Goal: Information Seeking & Learning: Learn about a topic

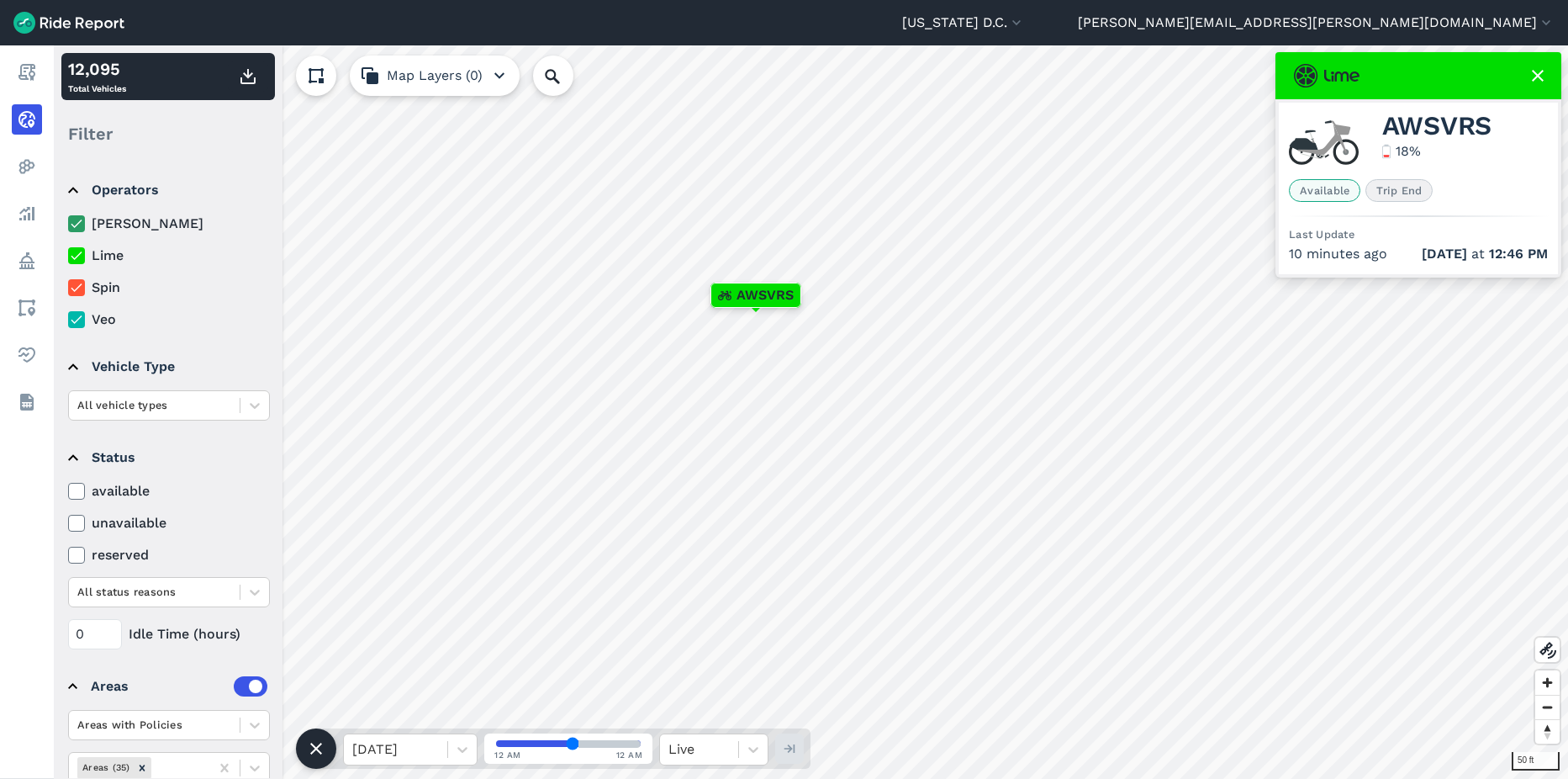
scroll to position [65, 0]
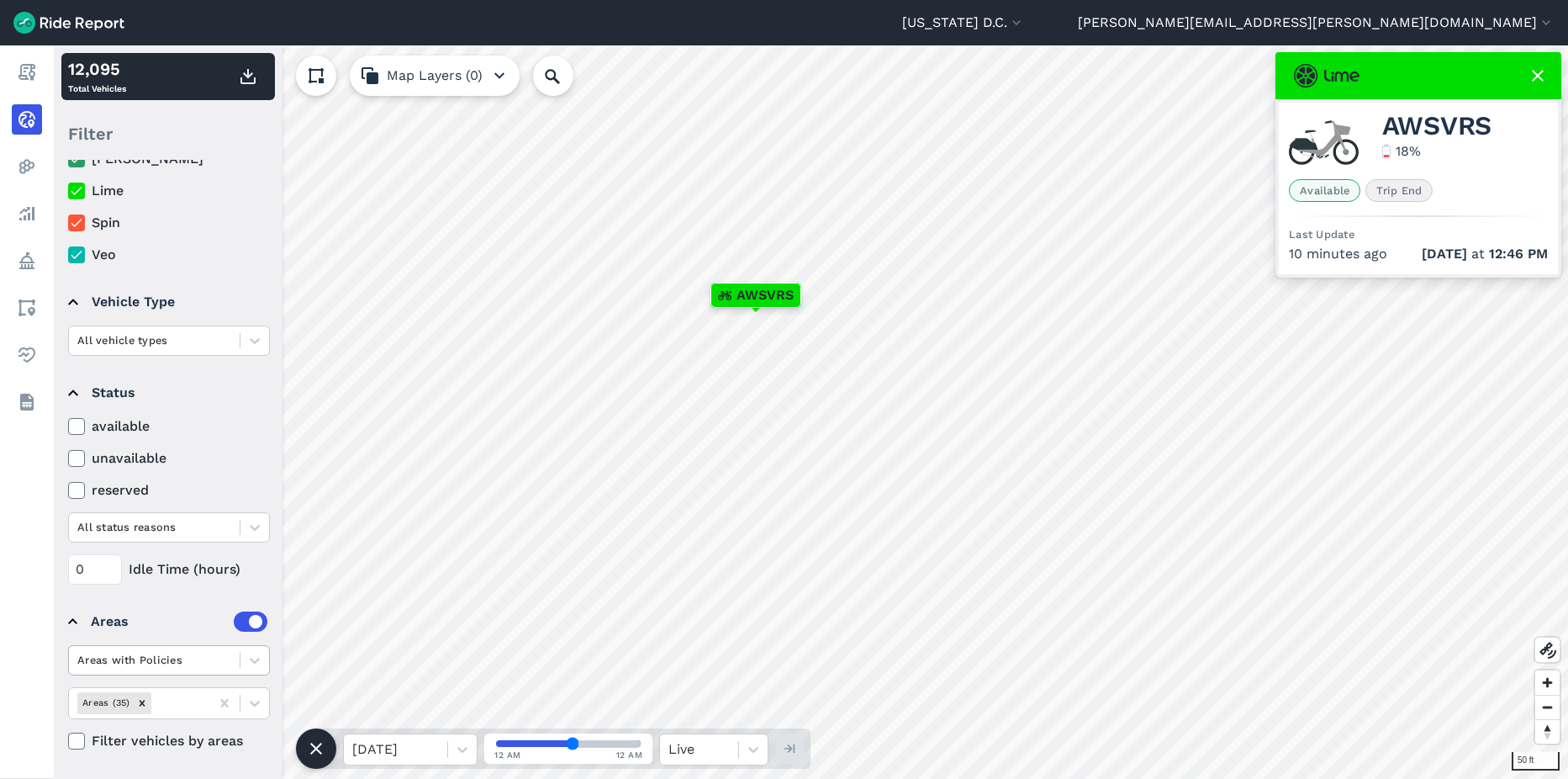
click at [215, 661] on div at bounding box center [155, 659] width 154 height 19
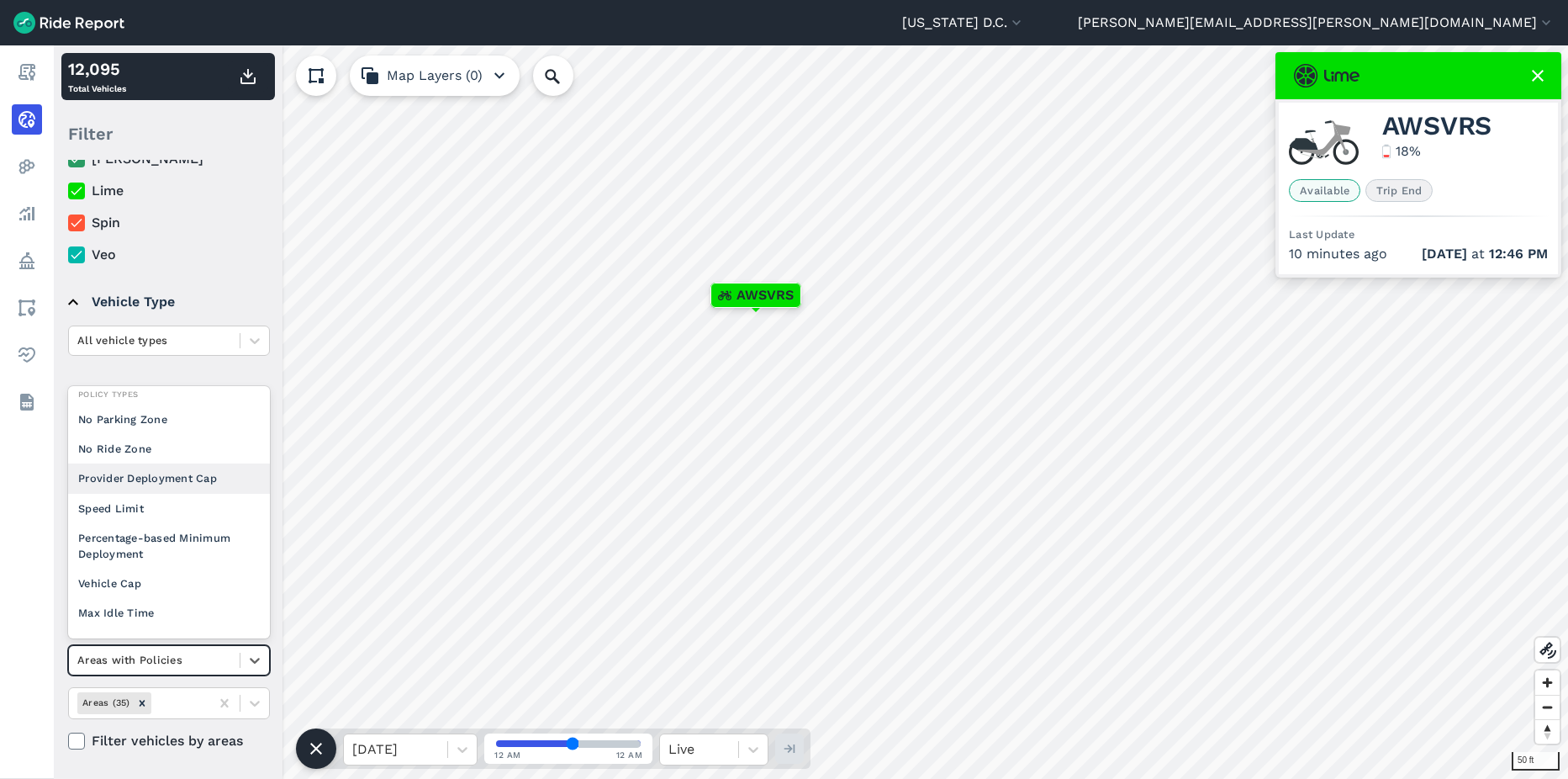
scroll to position [0, 0]
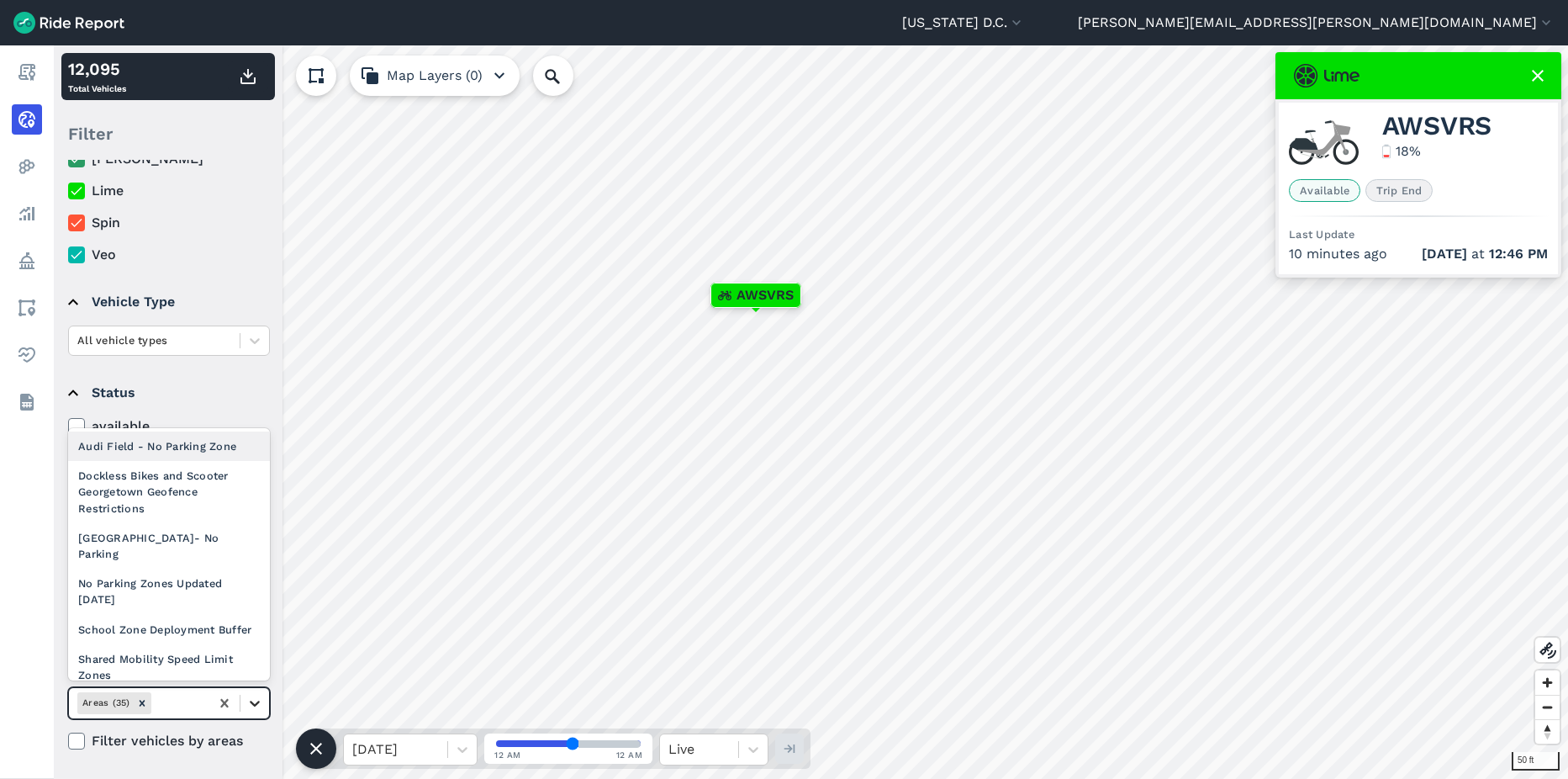
click at [253, 701] on icon at bounding box center [255, 703] width 17 height 17
click at [264, 700] on div at bounding box center [255, 703] width 29 height 29
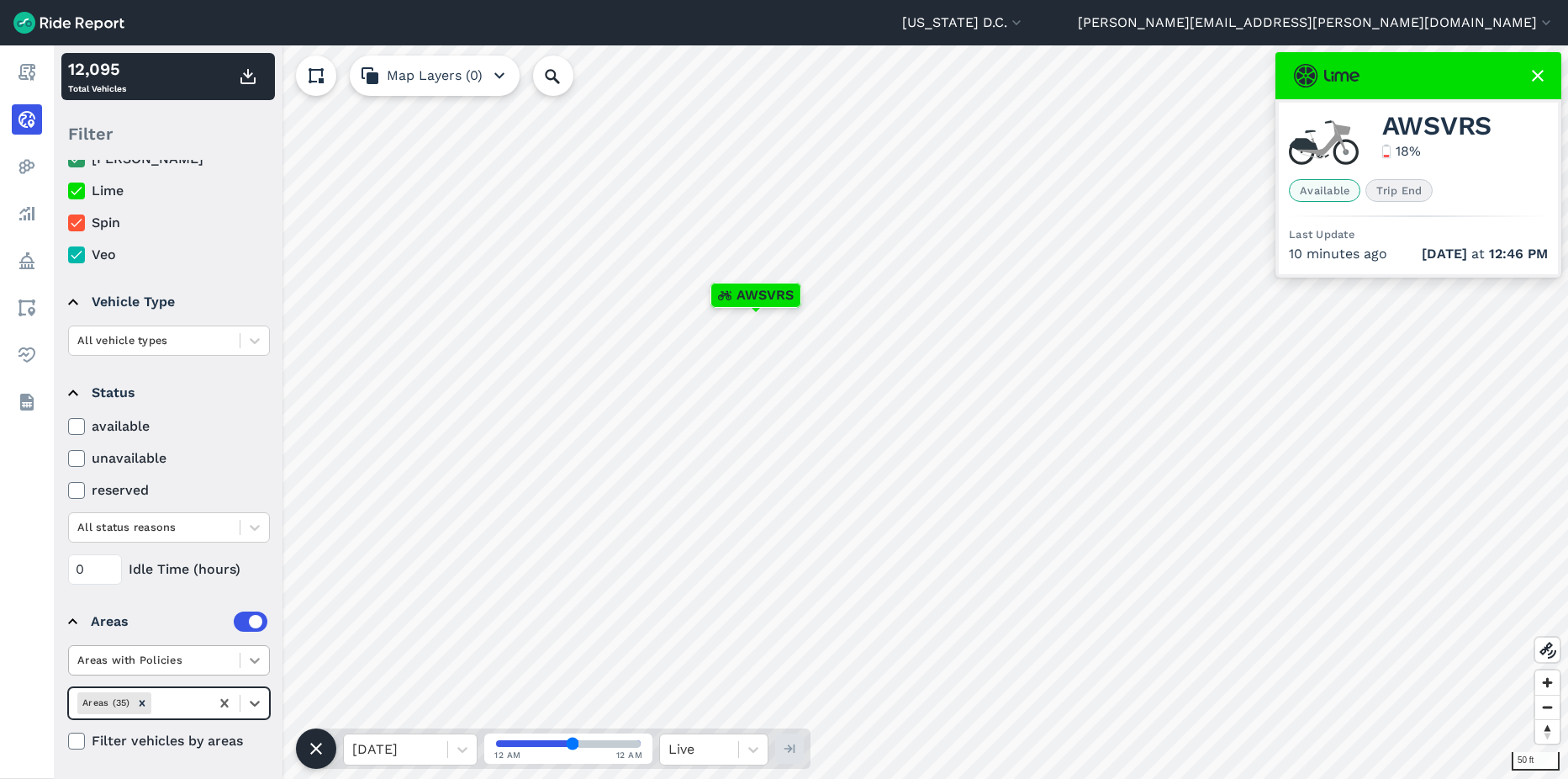
click at [251, 666] on icon at bounding box center [255, 660] width 17 height 17
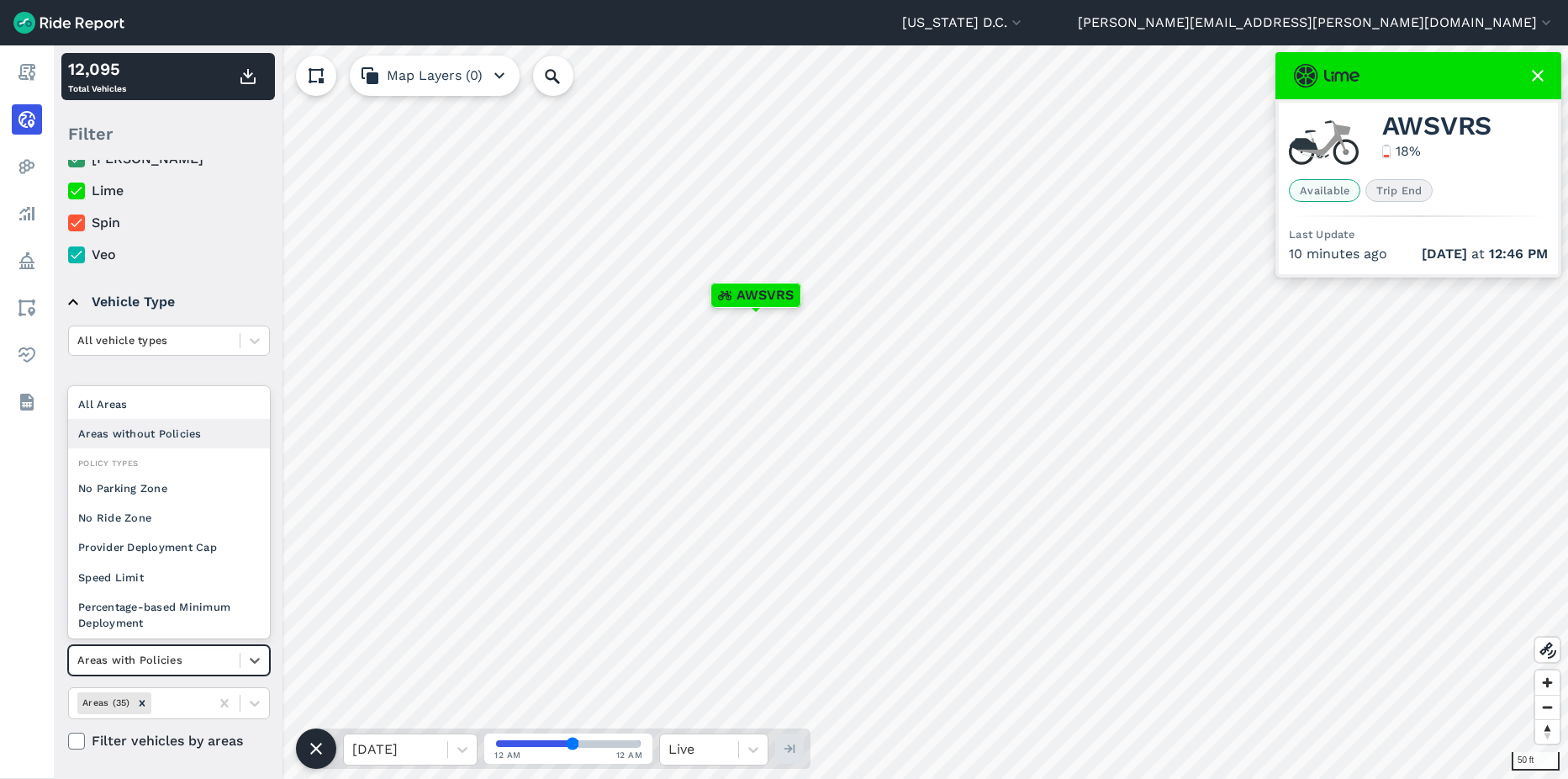
click at [145, 440] on div "Areas without Policies" at bounding box center [169, 433] width 202 height 30
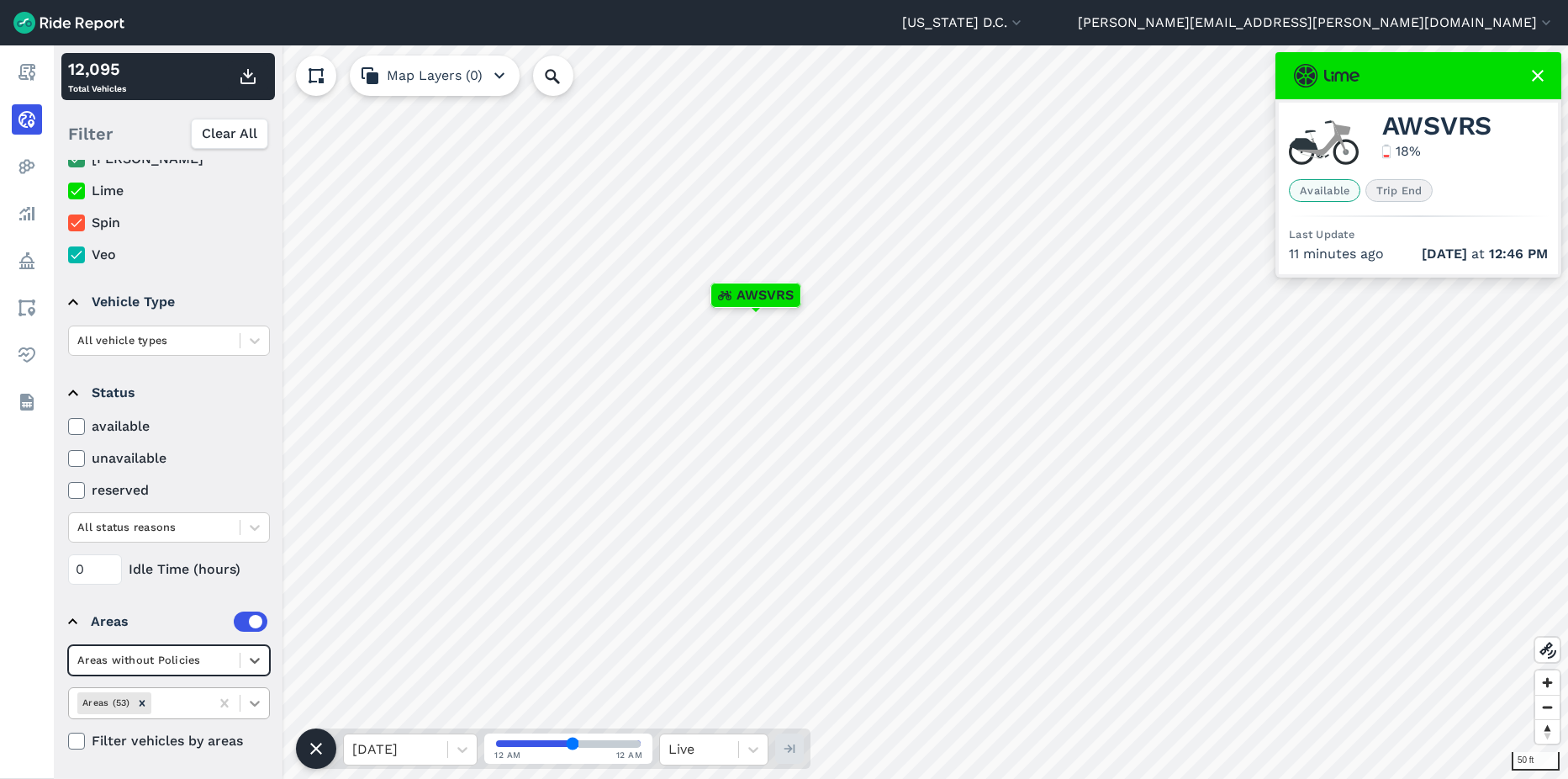
click at [253, 705] on icon at bounding box center [255, 703] width 17 height 17
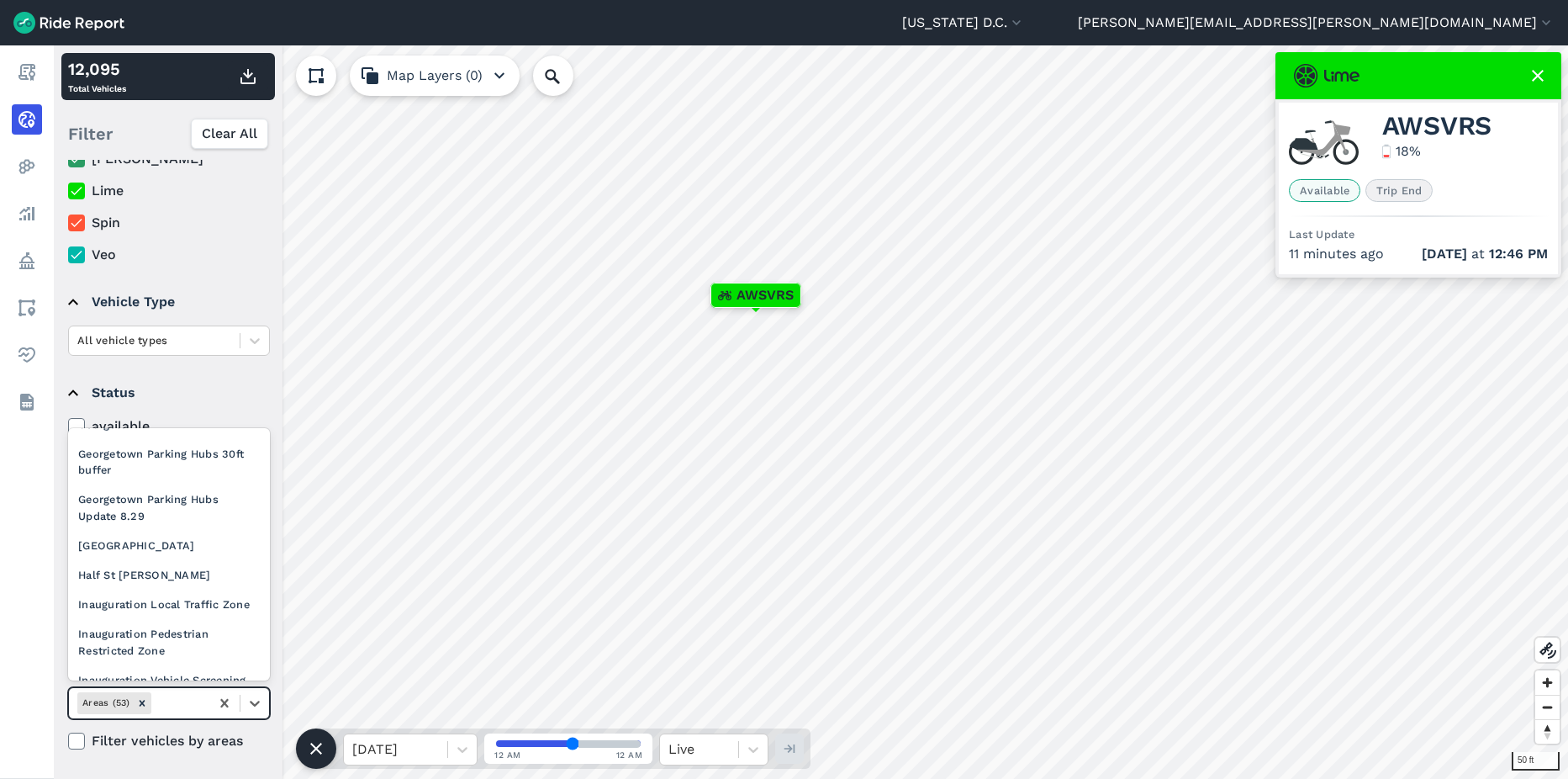
scroll to position [757, 0]
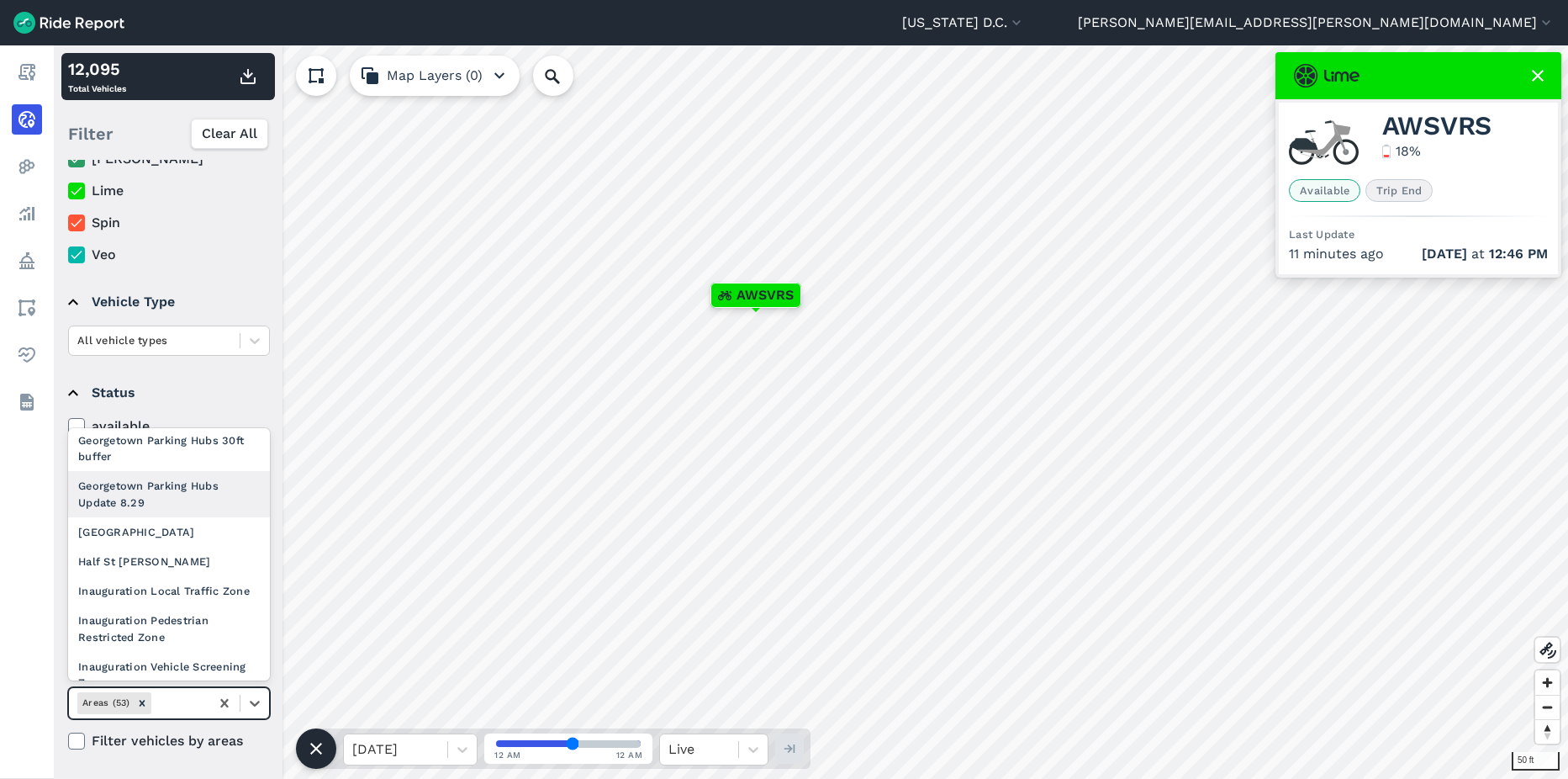
click at [139, 516] on div "Georgetown Parking Hubs Update 8.29" at bounding box center [169, 493] width 202 height 46
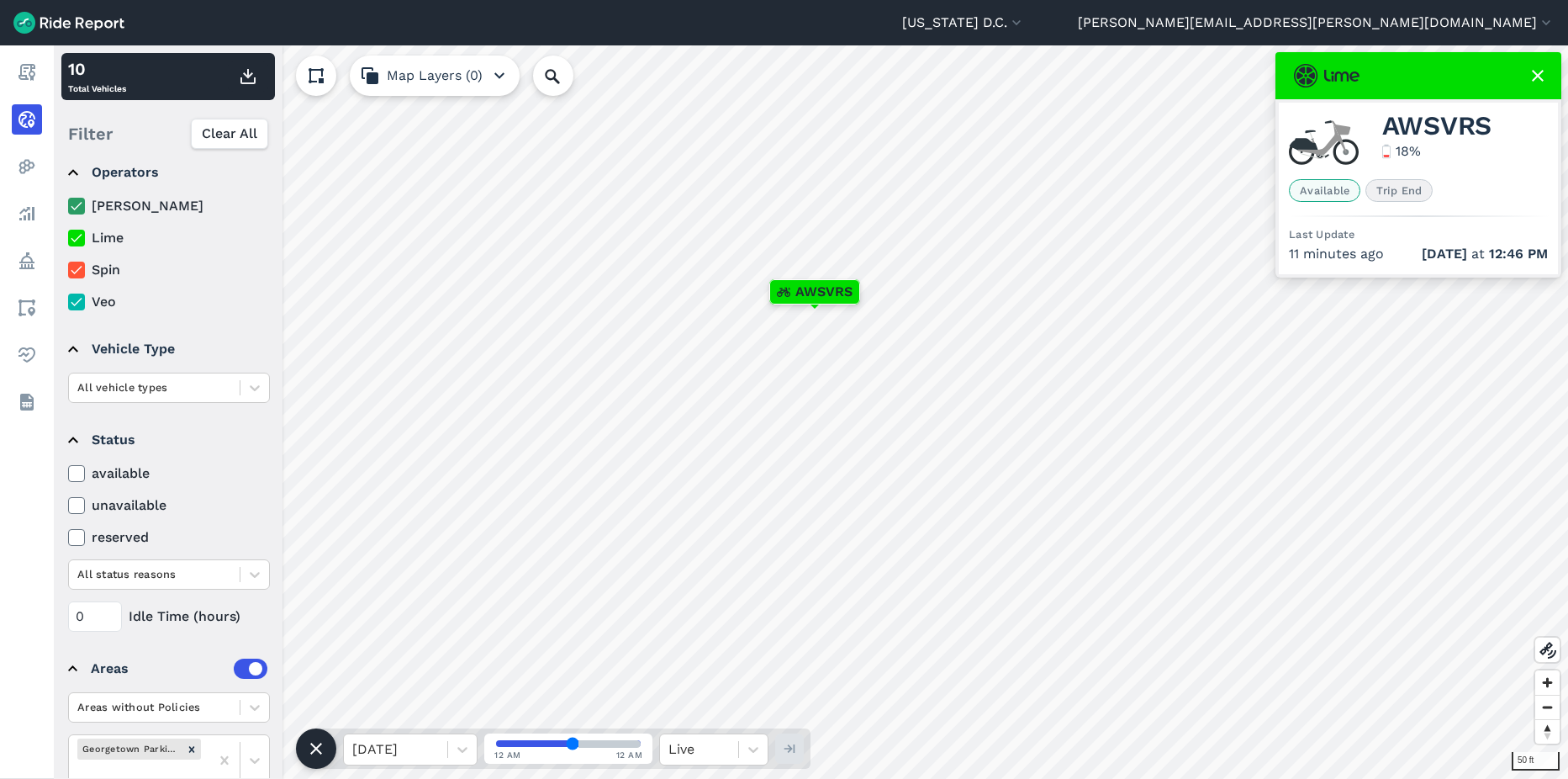
scroll to position [0, 0]
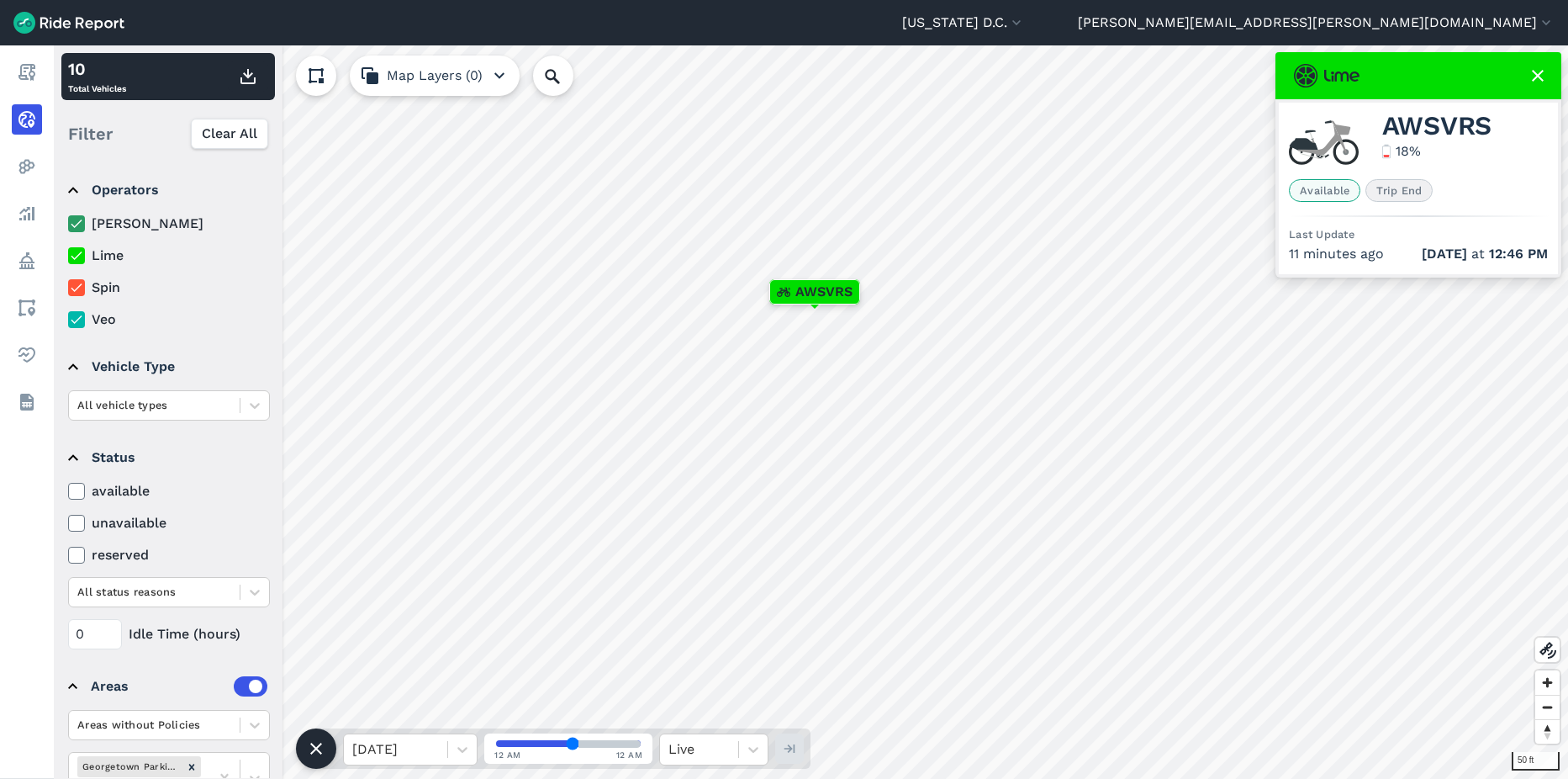
click at [79, 225] on icon at bounding box center [77, 224] width 15 height 17
click at [68, 225] on input "[PERSON_NAME]" at bounding box center [68, 219] width 0 height 11
click at [77, 253] on icon at bounding box center [77, 256] width 15 height 17
click at [68, 253] on input "Lime" at bounding box center [68, 251] width 0 height 11
click at [79, 287] on use at bounding box center [76, 287] width 11 height 8
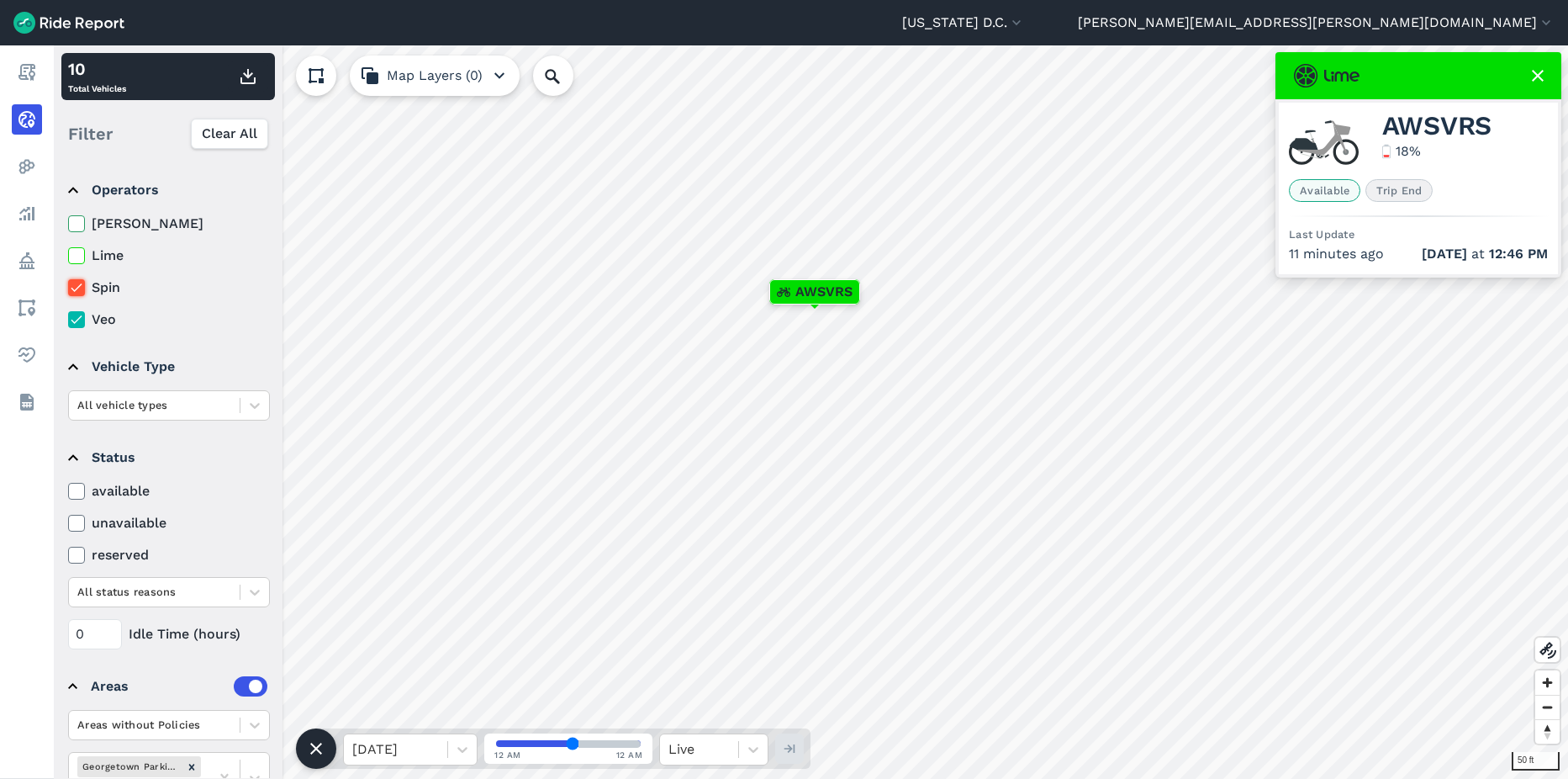
click at [68, 287] on input "Spin" at bounding box center [68, 282] width 0 height 11
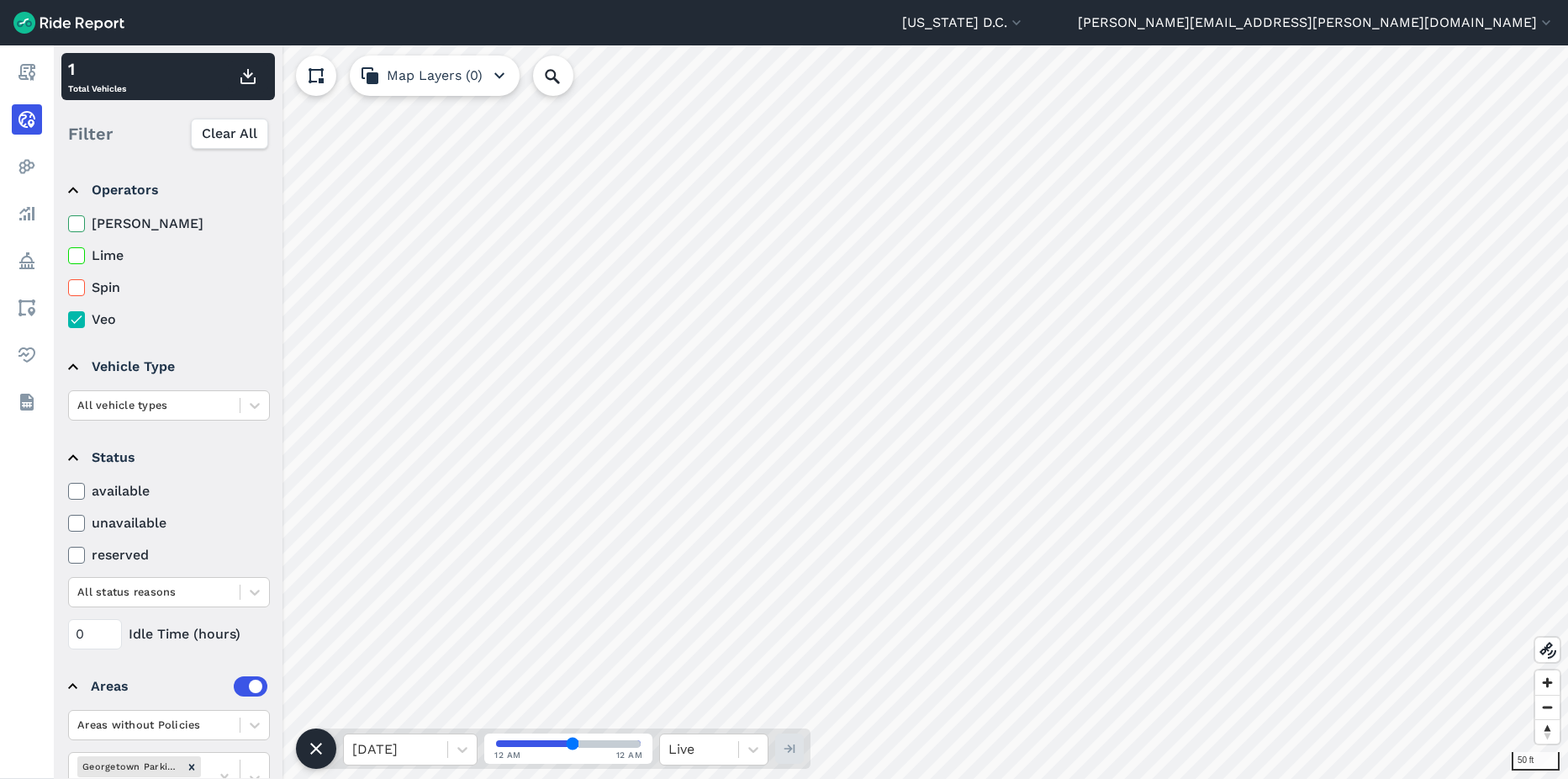
click at [73, 318] on icon at bounding box center [77, 319] width 15 height 17
click at [68, 318] on input "Veo" at bounding box center [68, 314] width 0 height 11
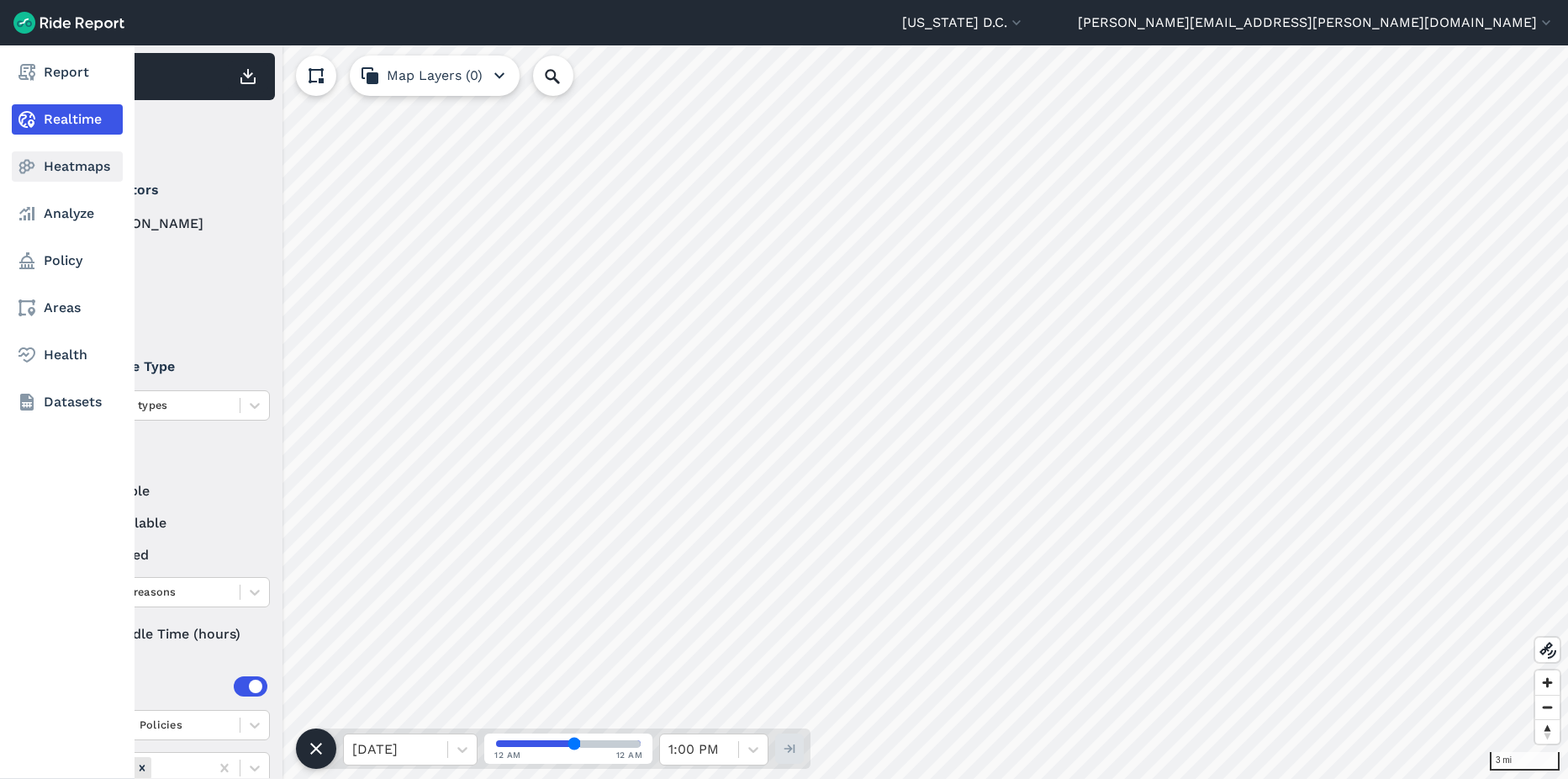
click at [57, 166] on link "Heatmaps" at bounding box center [67, 166] width 111 height 30
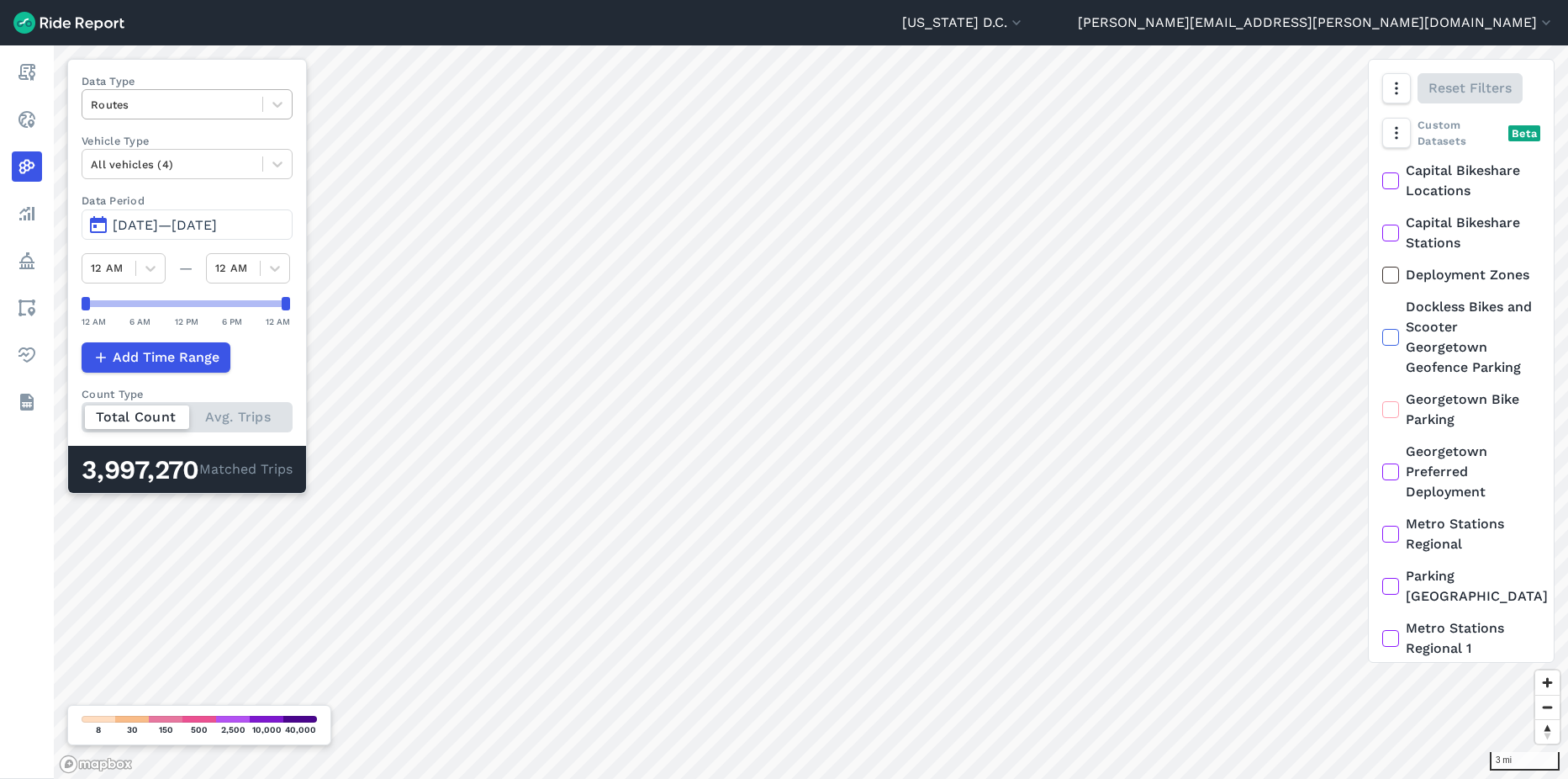
click at [202, 117] on div "Routes" at bounding box center [188, 105] width 211 height 30
click at [196, 211] on div "Curb Events" at bounding box center [188, 204] width 211 height 30
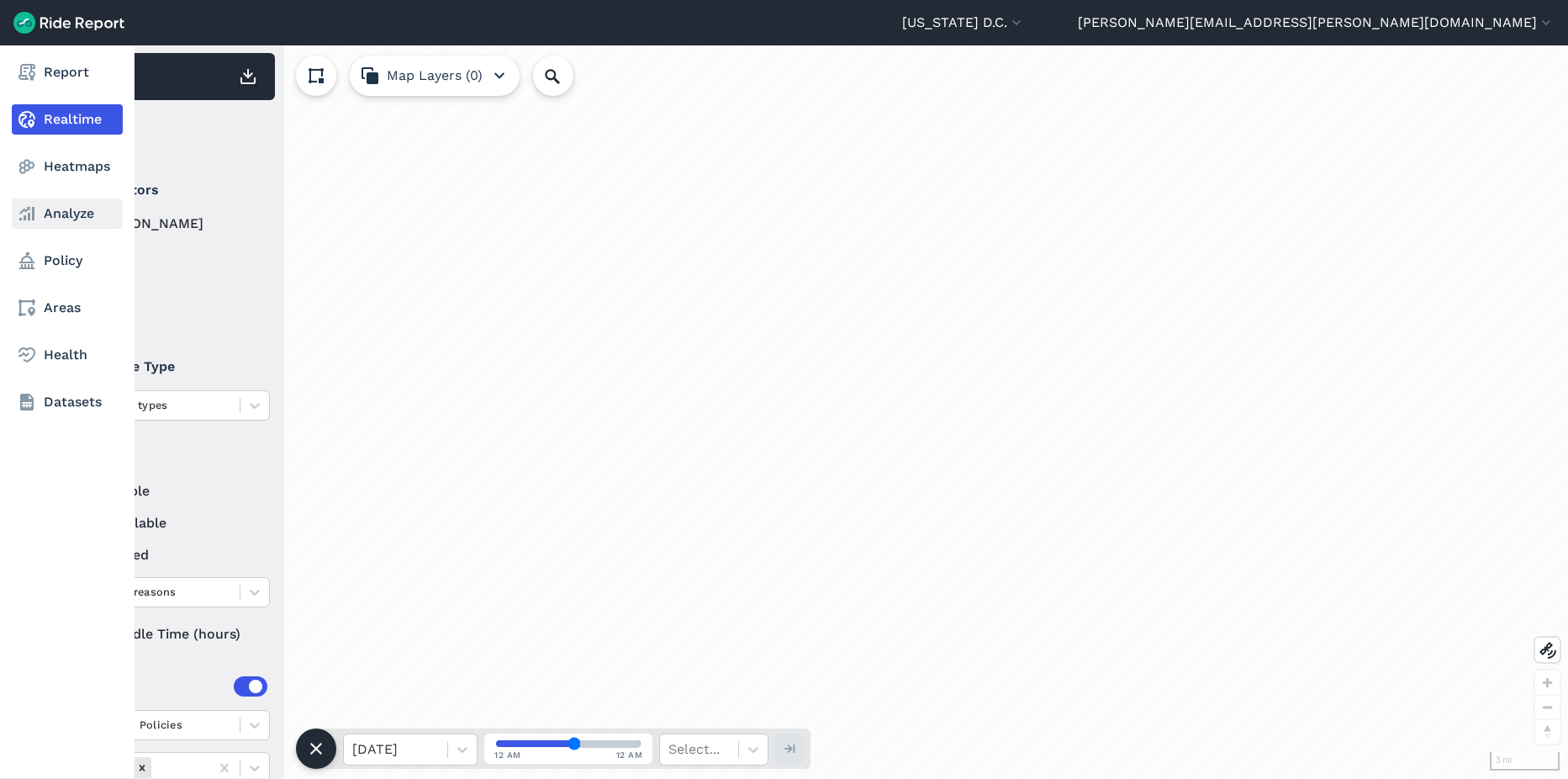
click at [34, 210] on use at bounding box center [27, 214] width 15 height 14
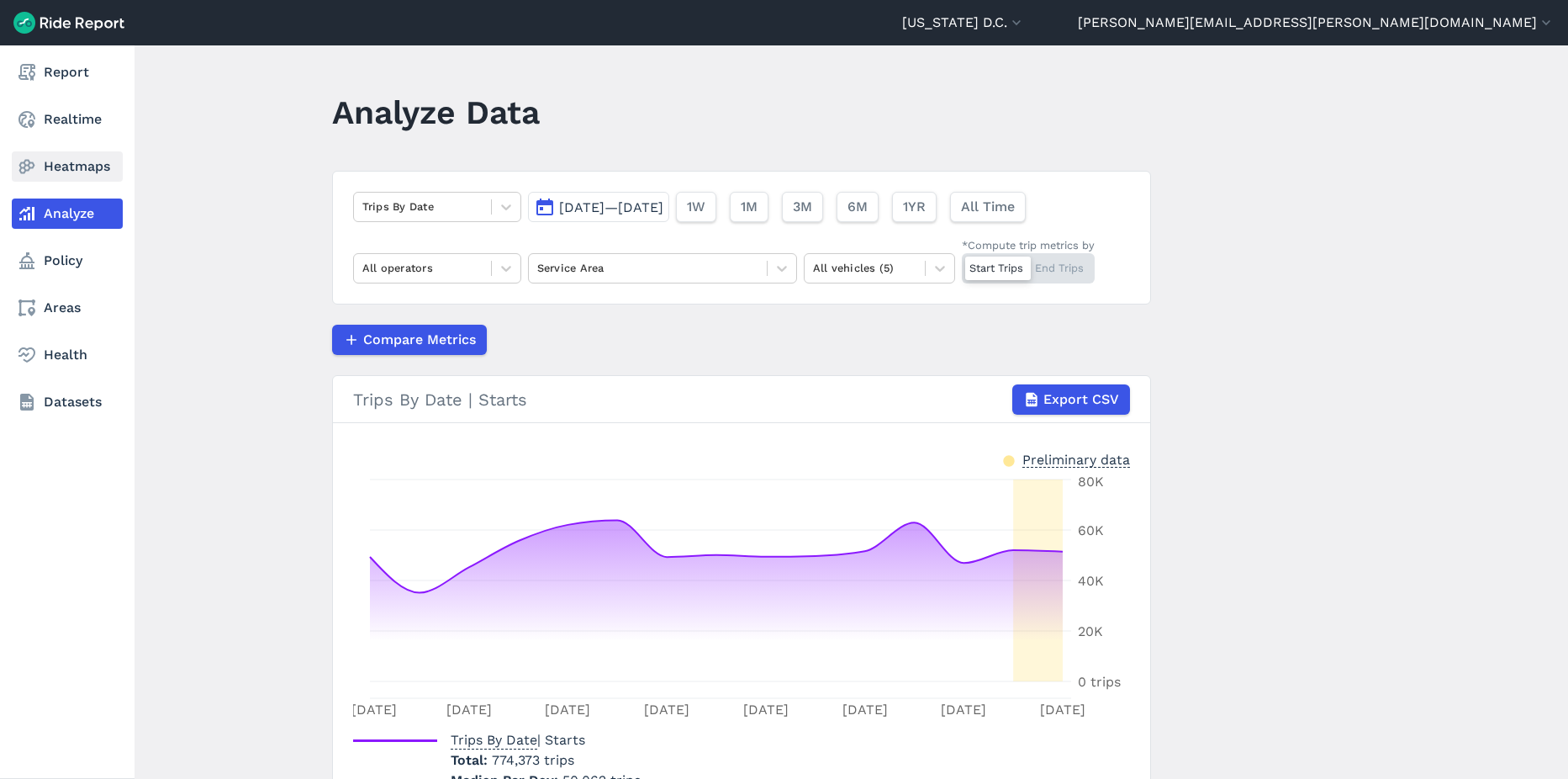
click at [30, 175] on icon at bounding box center [27, 166] width 20 height 20
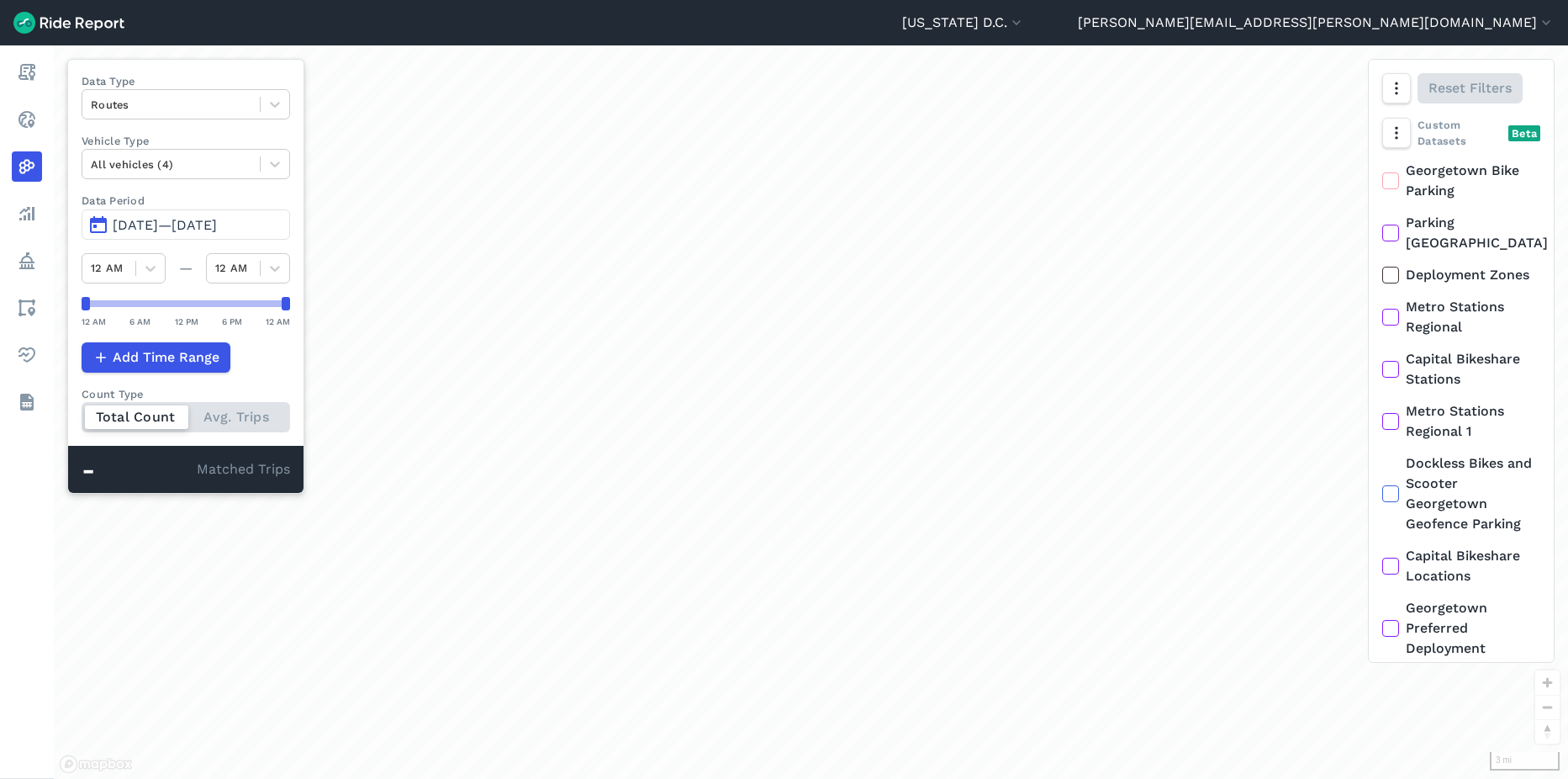
click at [181, 226] on span "Sep 15, 2025—Sep 29, 2025" at bounding box center [164, 225] width 104 height 16
click at [171, 103] on div at bounding box center [172, 104] width 161 height 19
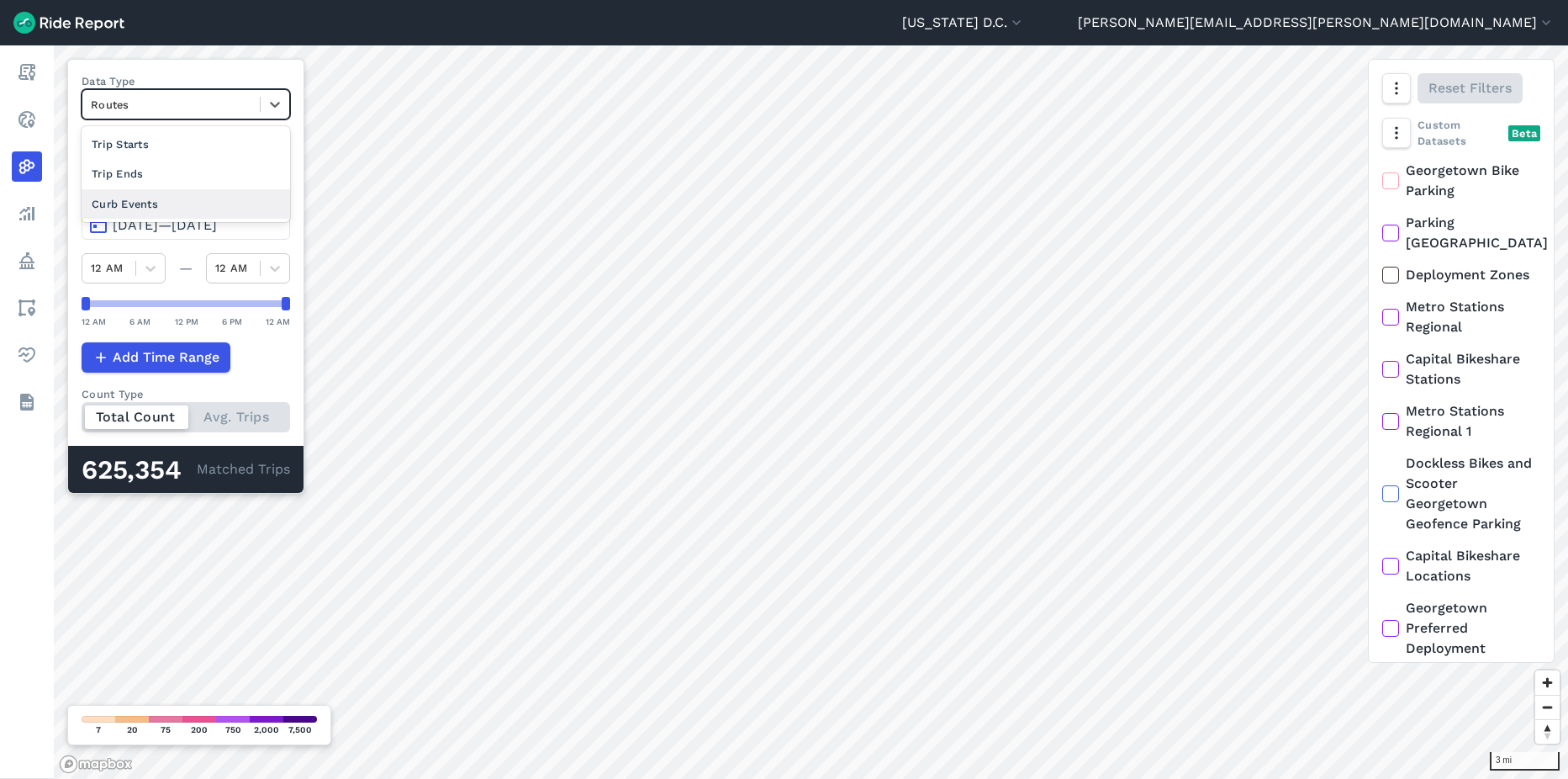
click at [155, 205] on div "Curb Events" at bounding box center [186, 204] width 209 height 30
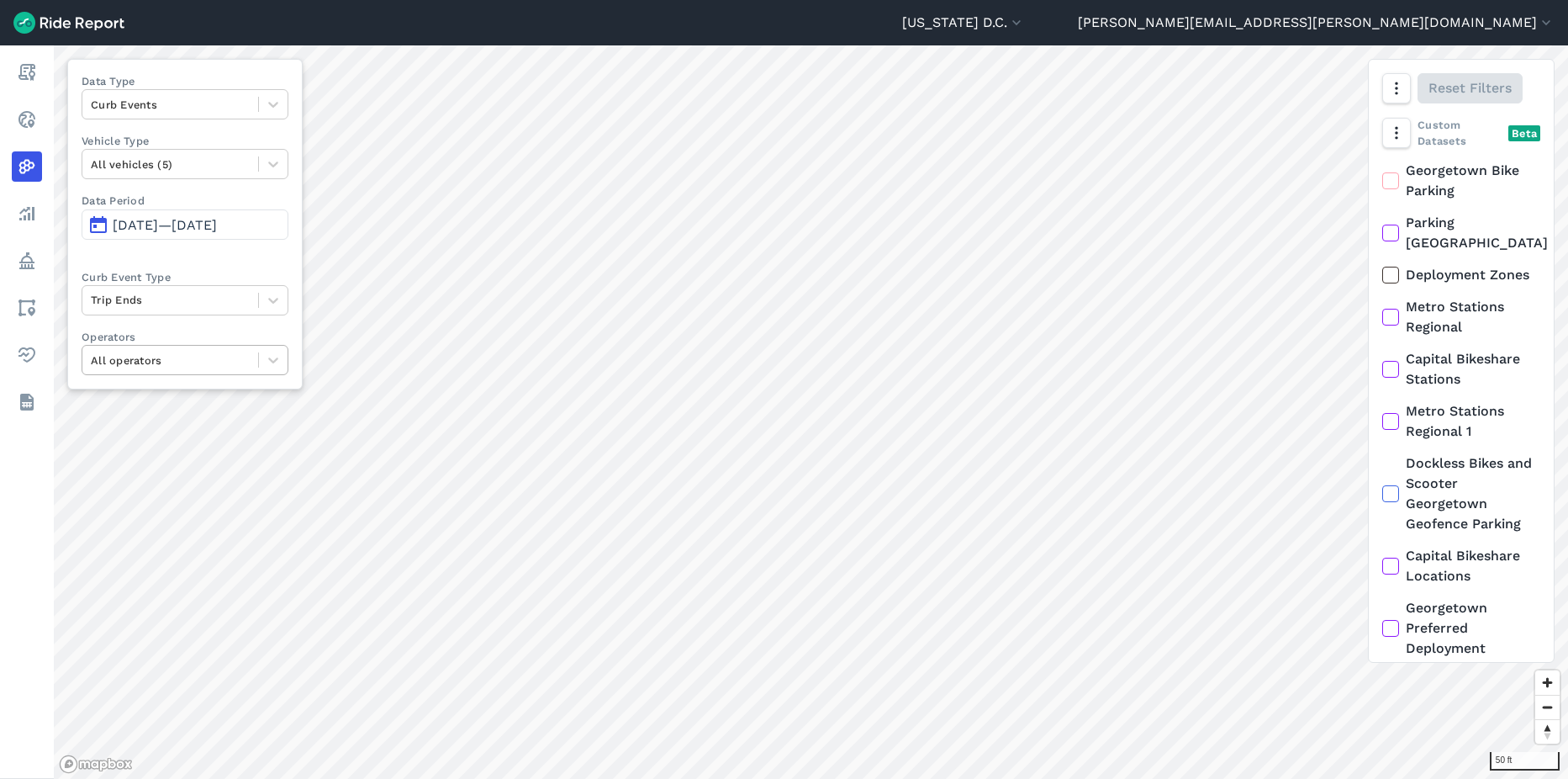
click at [207, 369] on div at bounding box center [171, 360] width 159 height 19
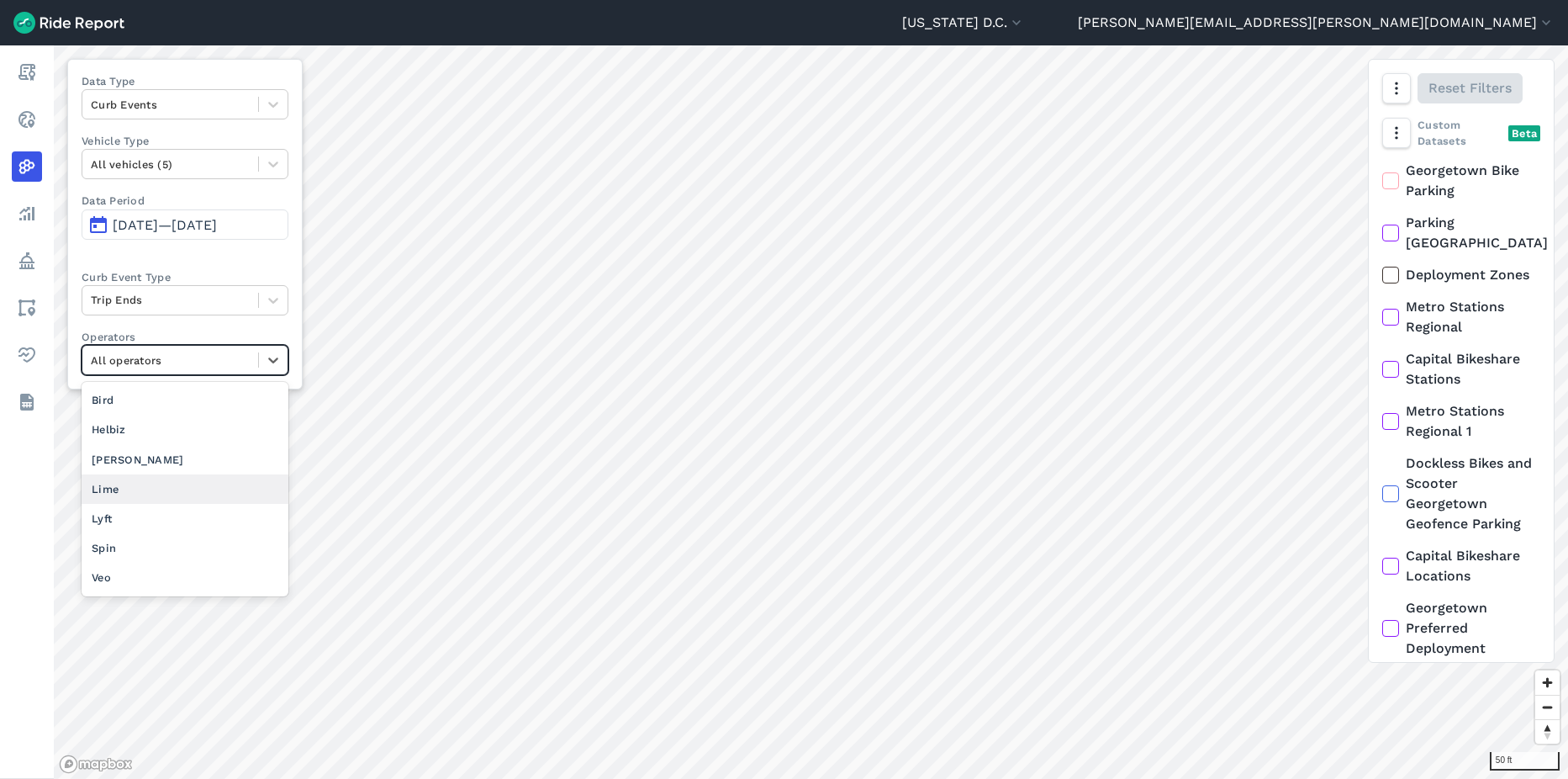
click at [122, 494] on div "Lime" at bounding box center [185, 488] width 207 height 30
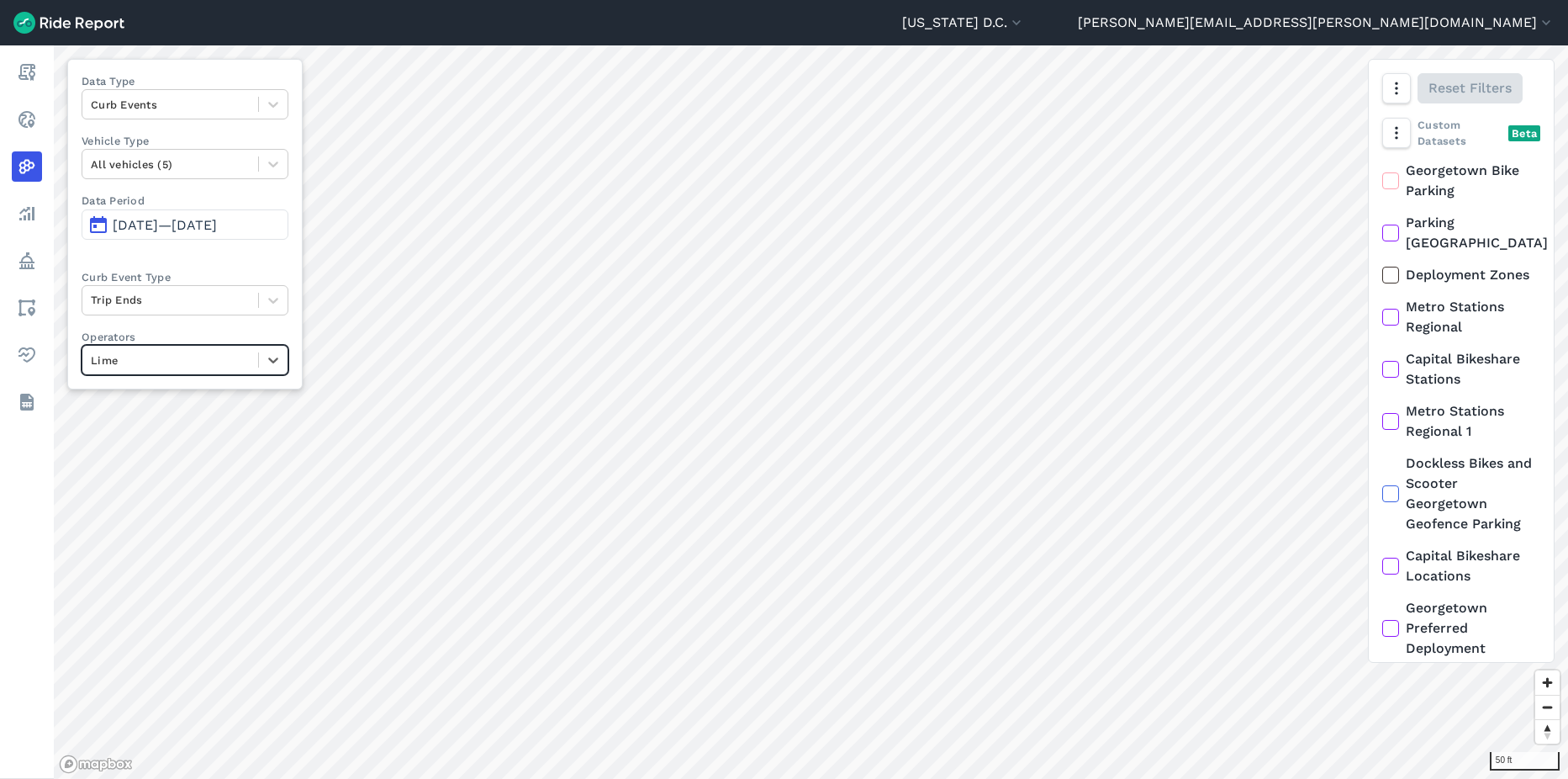
click at [228, 366] on div at bounding box center [171, 360] width 159 height 19
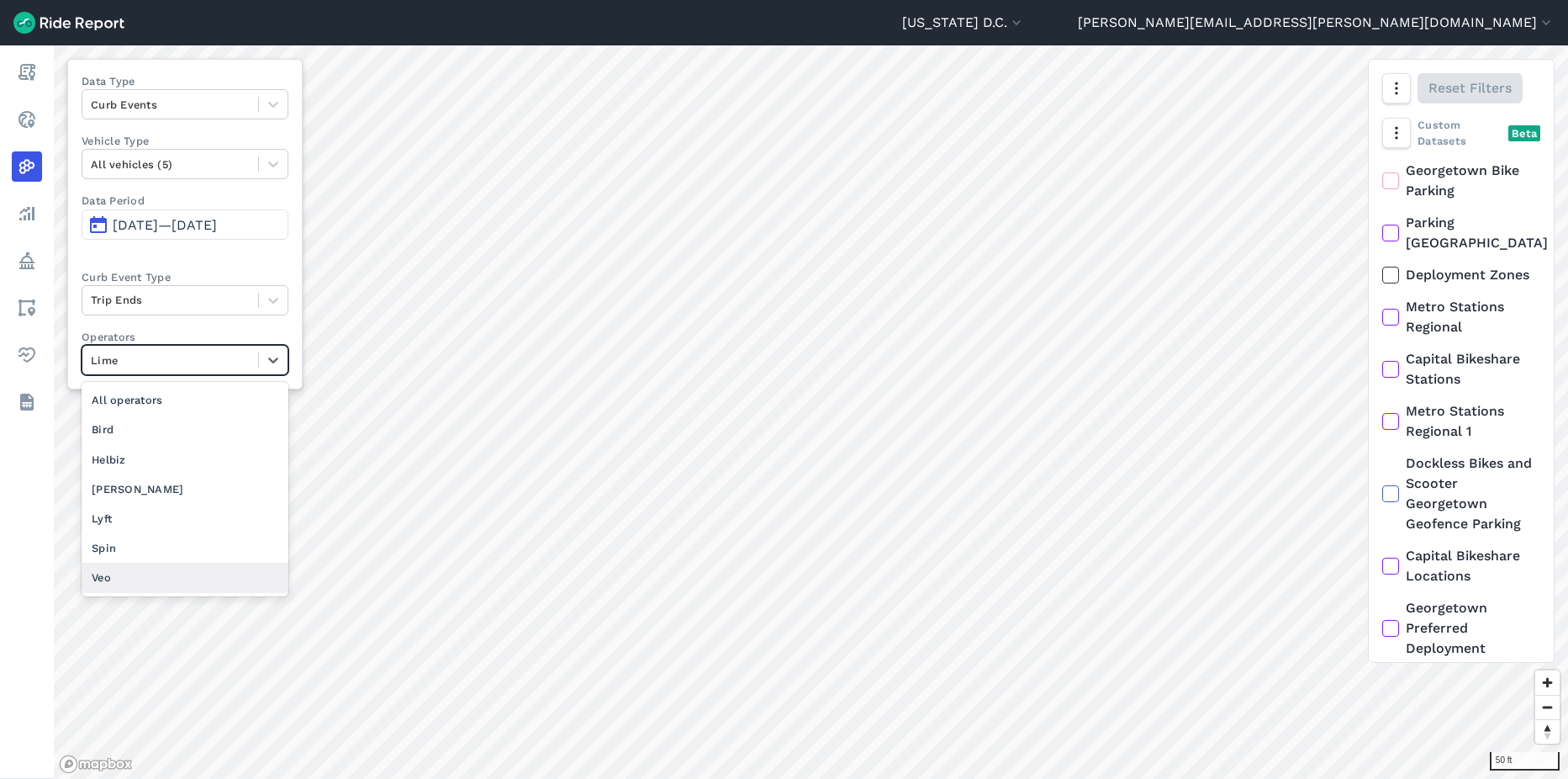
click at [122, 573] on div "Veo" at bounding box center [185, 577] width 207 height 30
click at [125, 367] on div at bounding box center [171, 360] width 159 height 19
click at [144, 520] on div "Lime" at bounding box center [185, 518] width 207 height 30
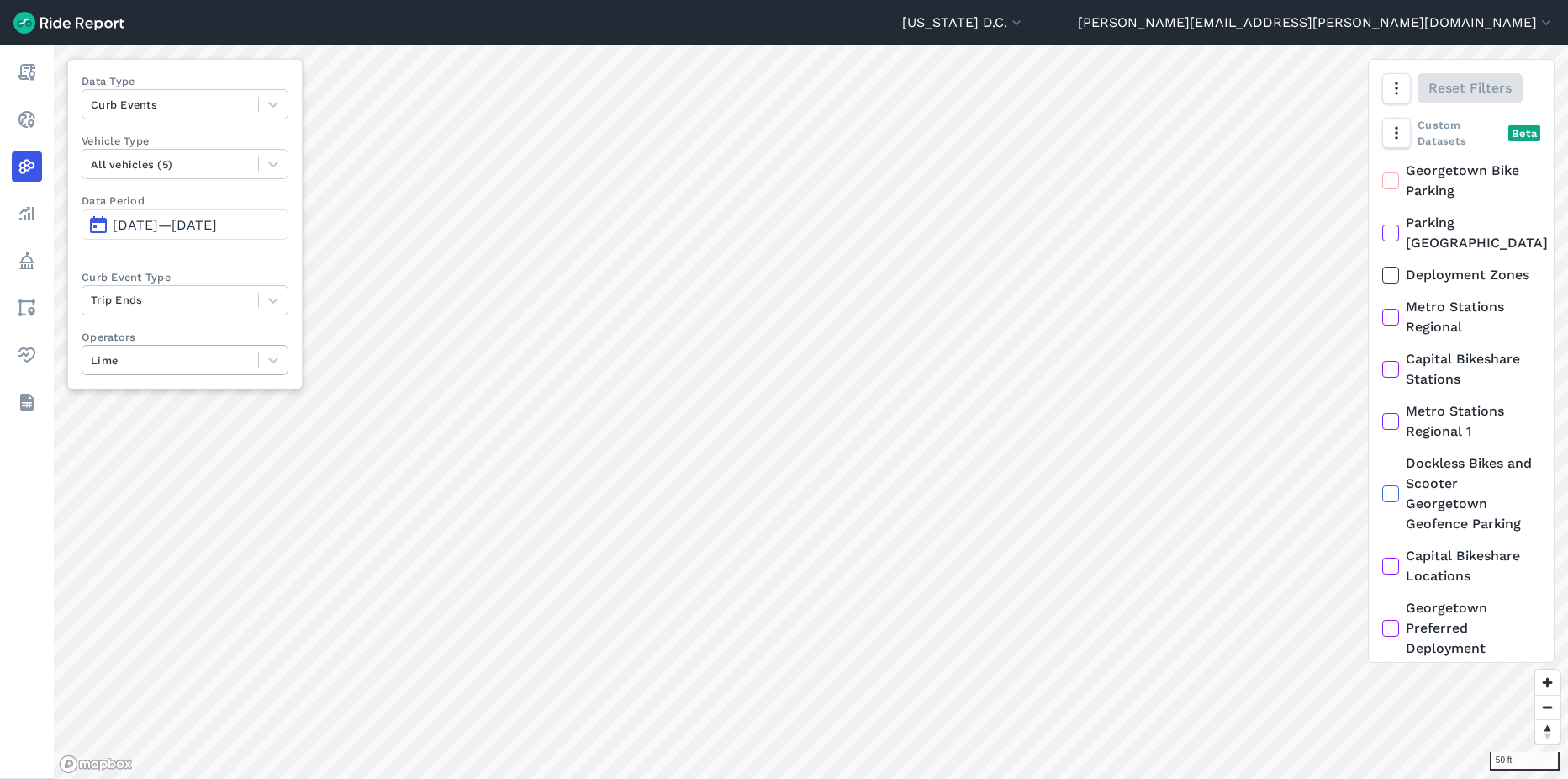
click at [220, 368] on div at bounding box center [171, 360] width 159 height 19
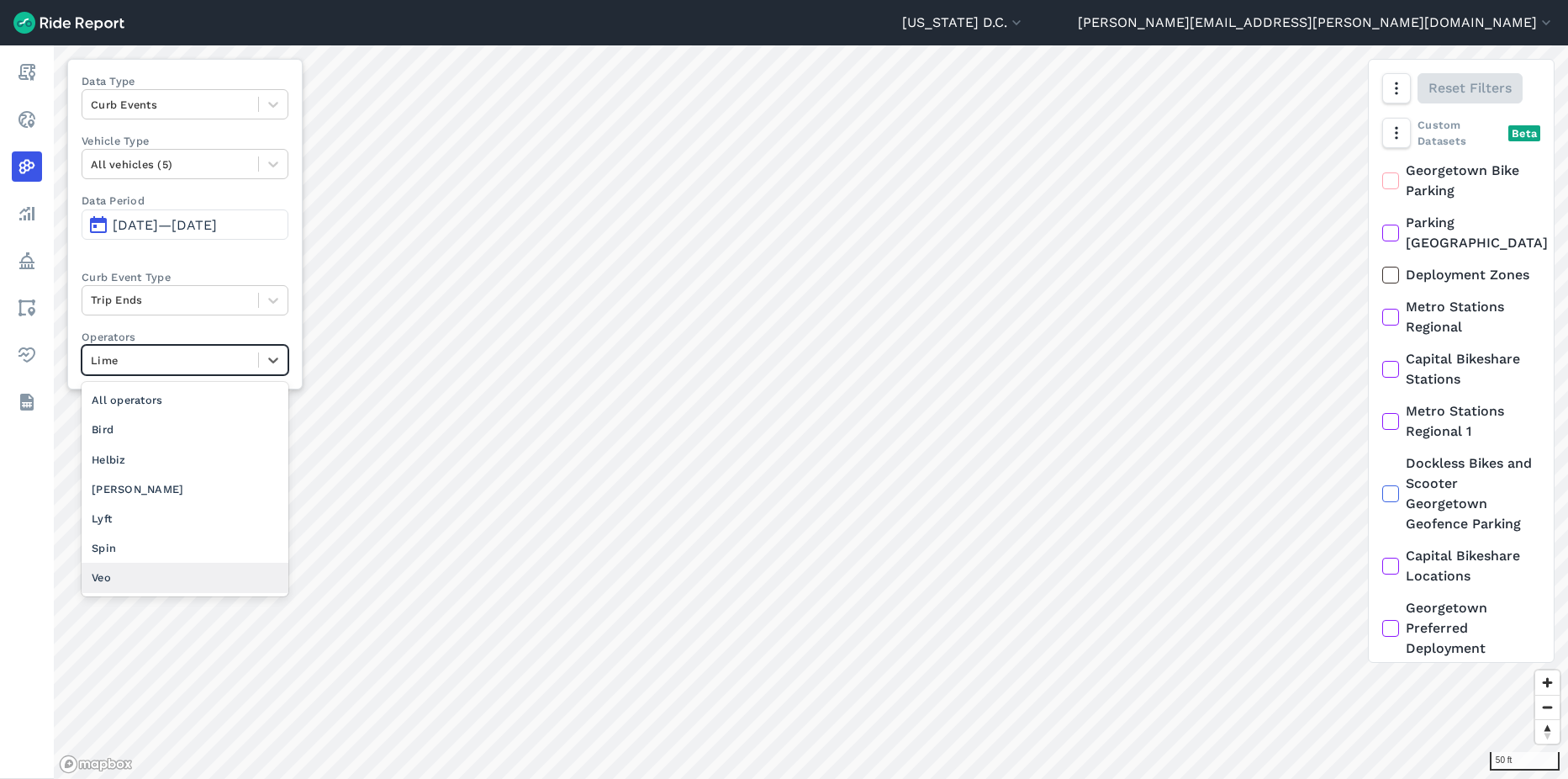
click at [144, 579] on div "Veo" at bounding box center [185, 577] width 207 height 30
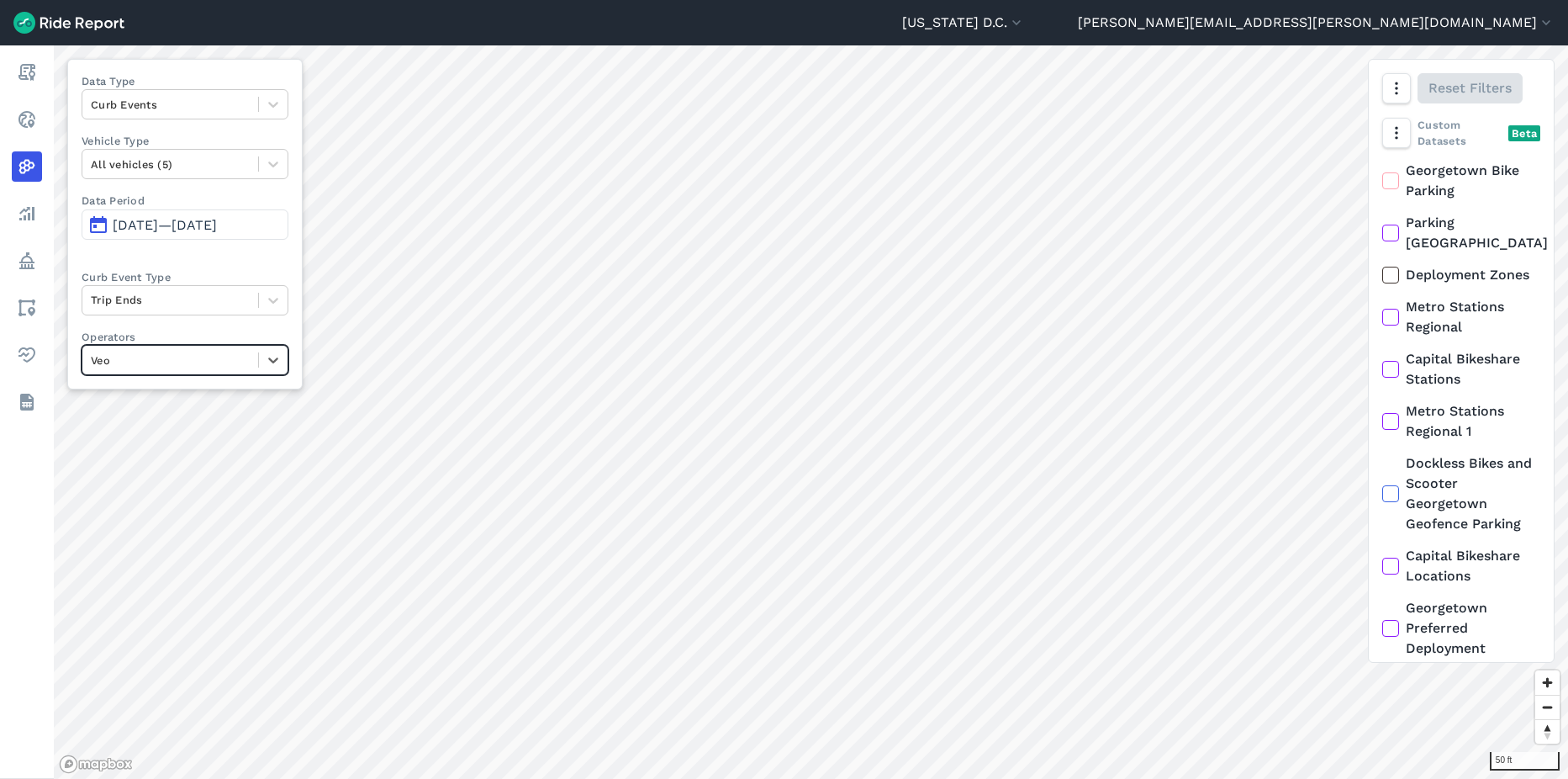
click at [235, 366] on div at bounding box center [171, 360] width 159 height 19
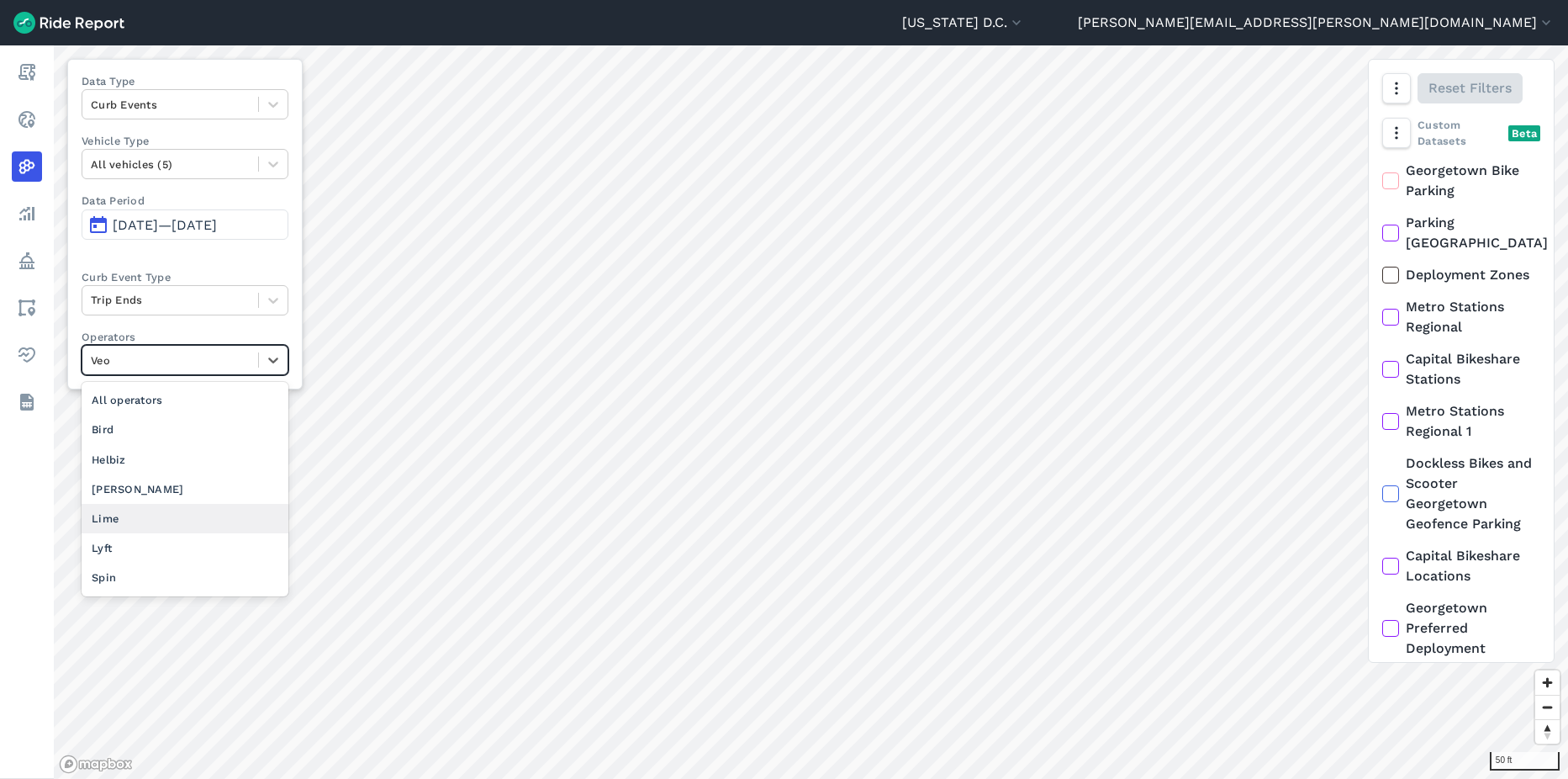
click at [138, 511] on div "Lime" at bounding box center [185, 518] width 207 height 30
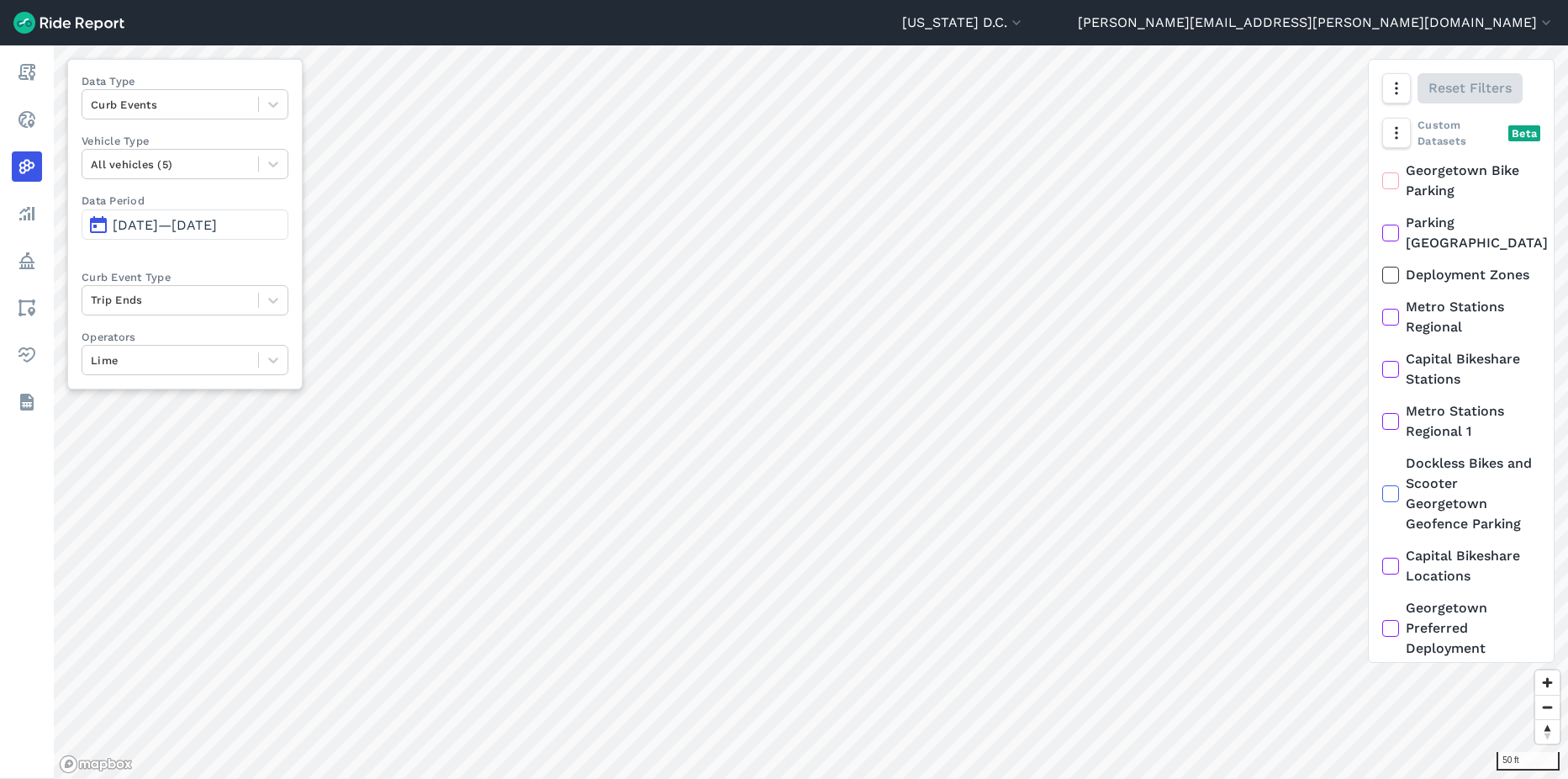
click at [198, 232] on span "Sep 15, 2025—Sep 27, 2025" at bounding box center [164, 225] width 104 height 16
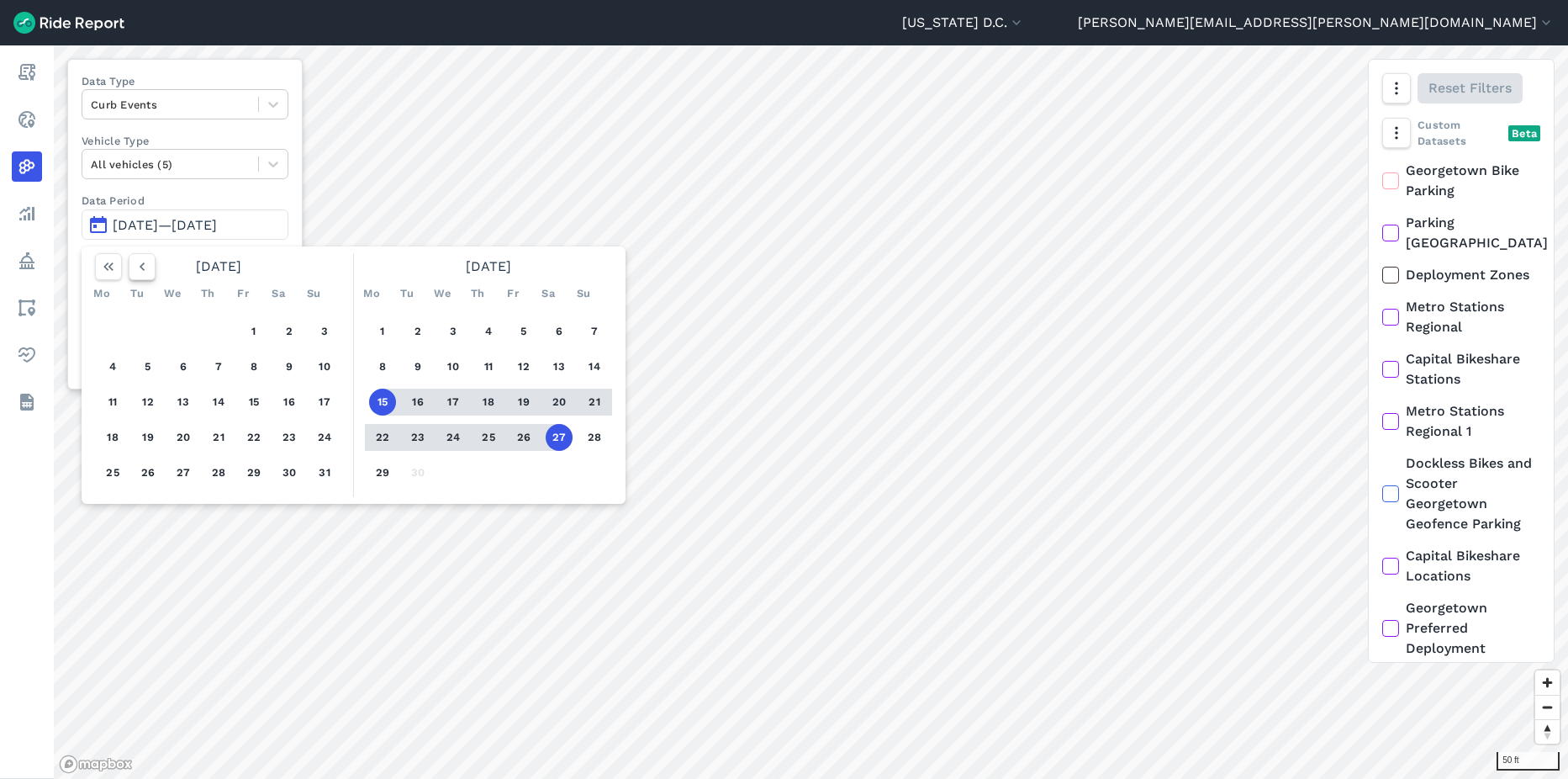
click at [145, 272] on icon "button" at bounding box center [142, 267] width 17 height 17
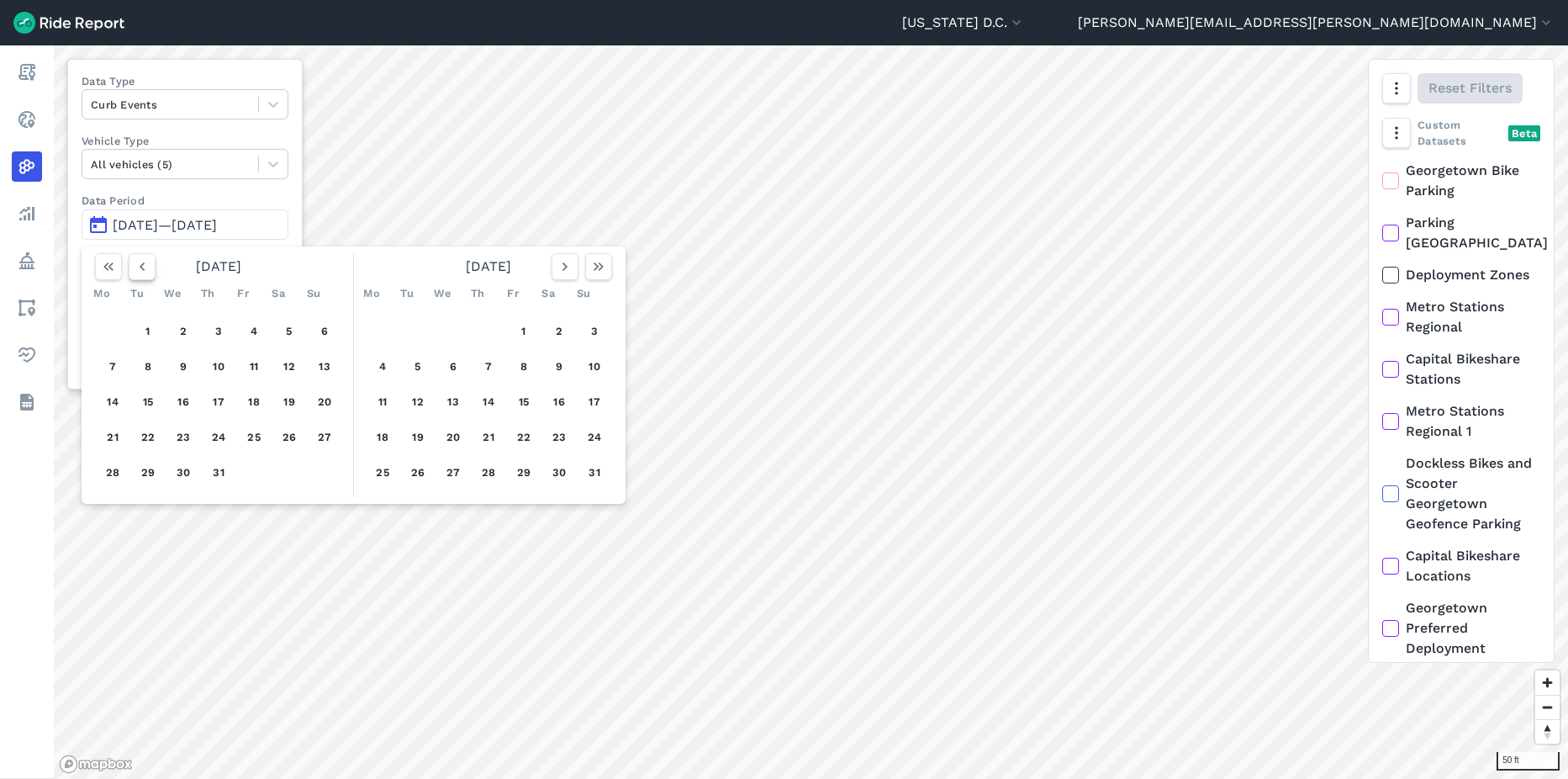
click at [145, 272] on icon "button" at bounding box center [142, 267] width 17 height 17
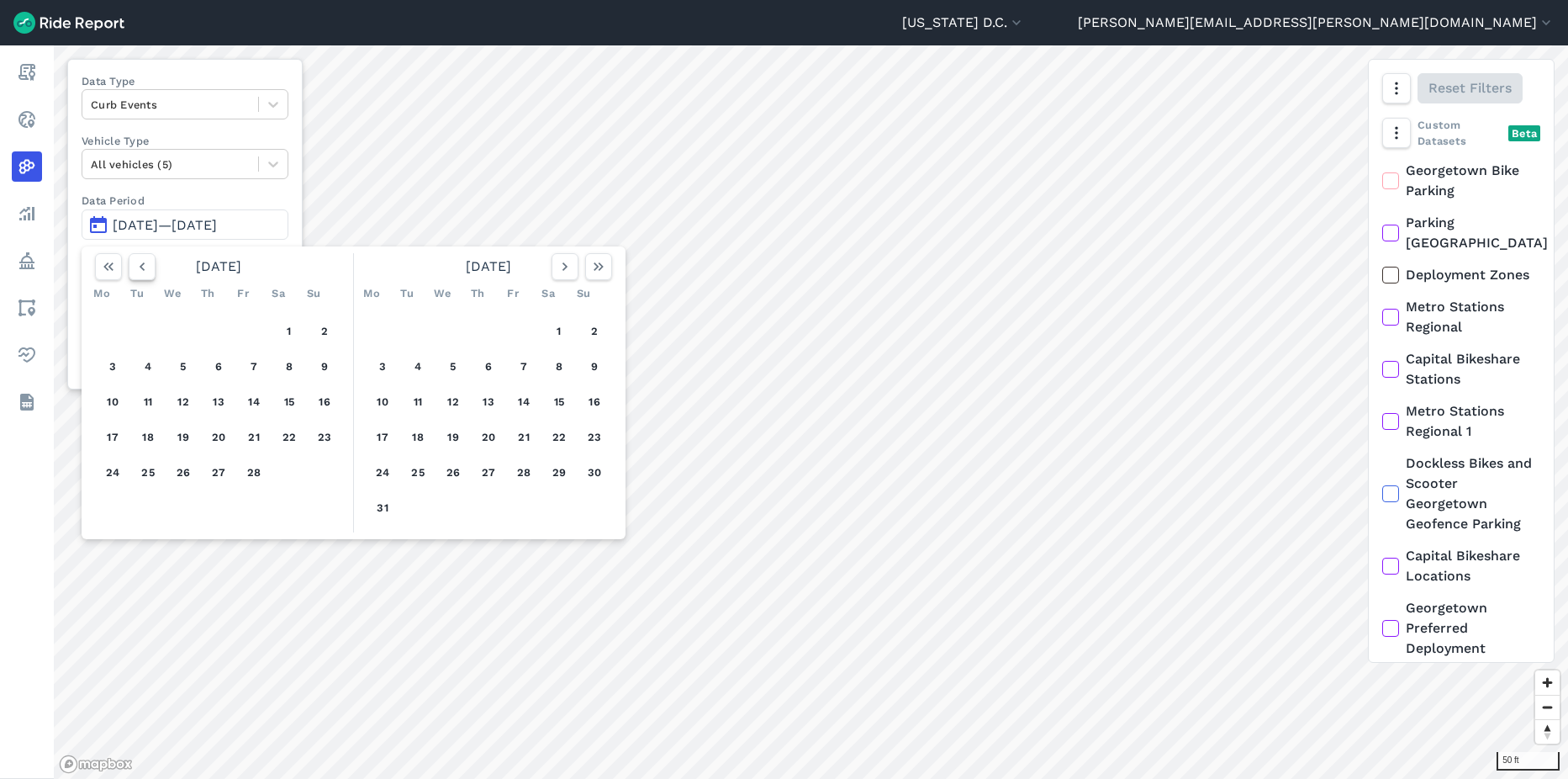
click at [145, 272] on icon "button" at bounding box center [142, 267] width 17 height 17
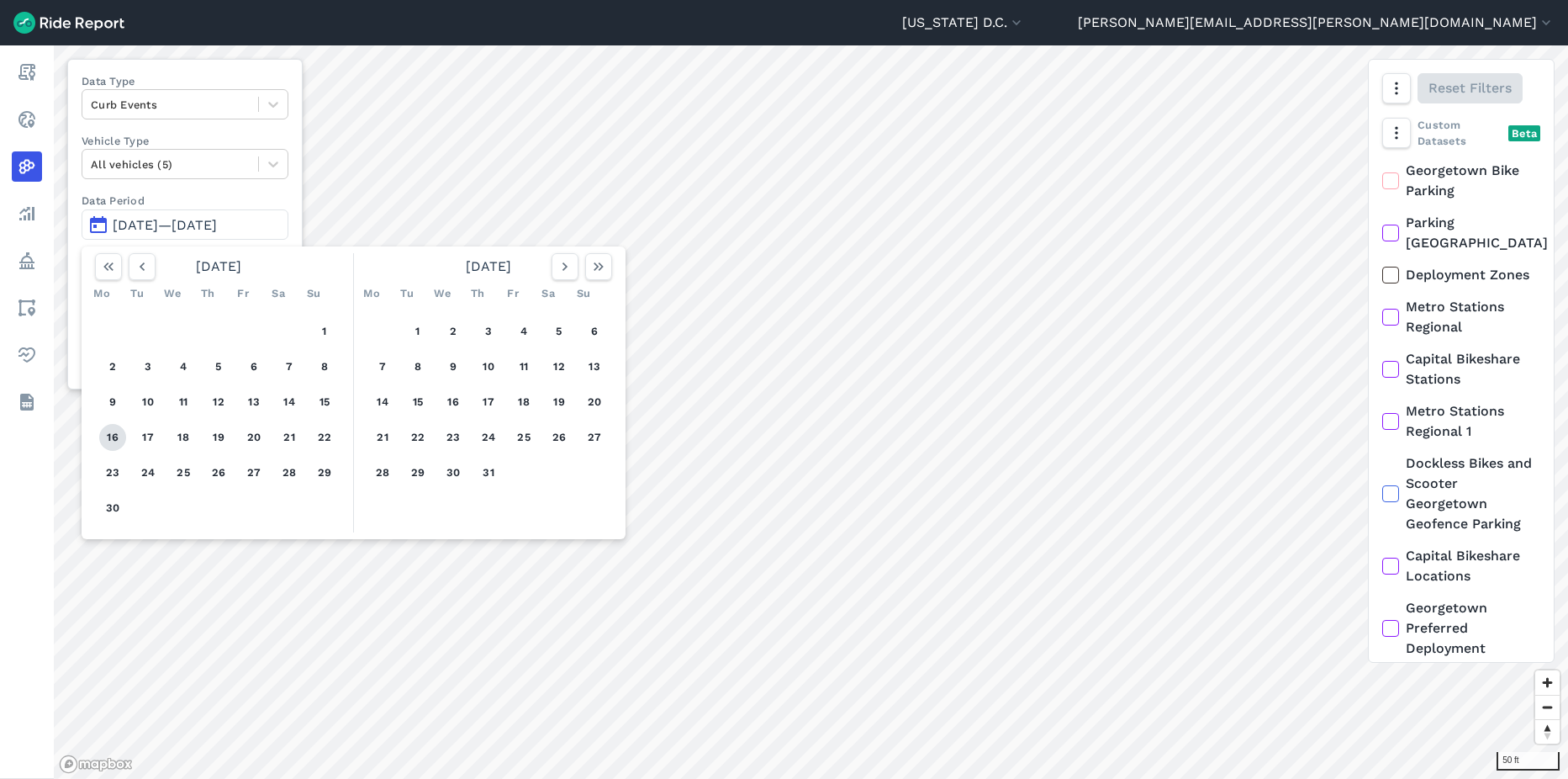
click at [108, 439] on button "16" at bounding box center [112, 438] width 27 height 27
click at [329, 435] on button "22" at bounding box center [324, 438] width 27 height 27
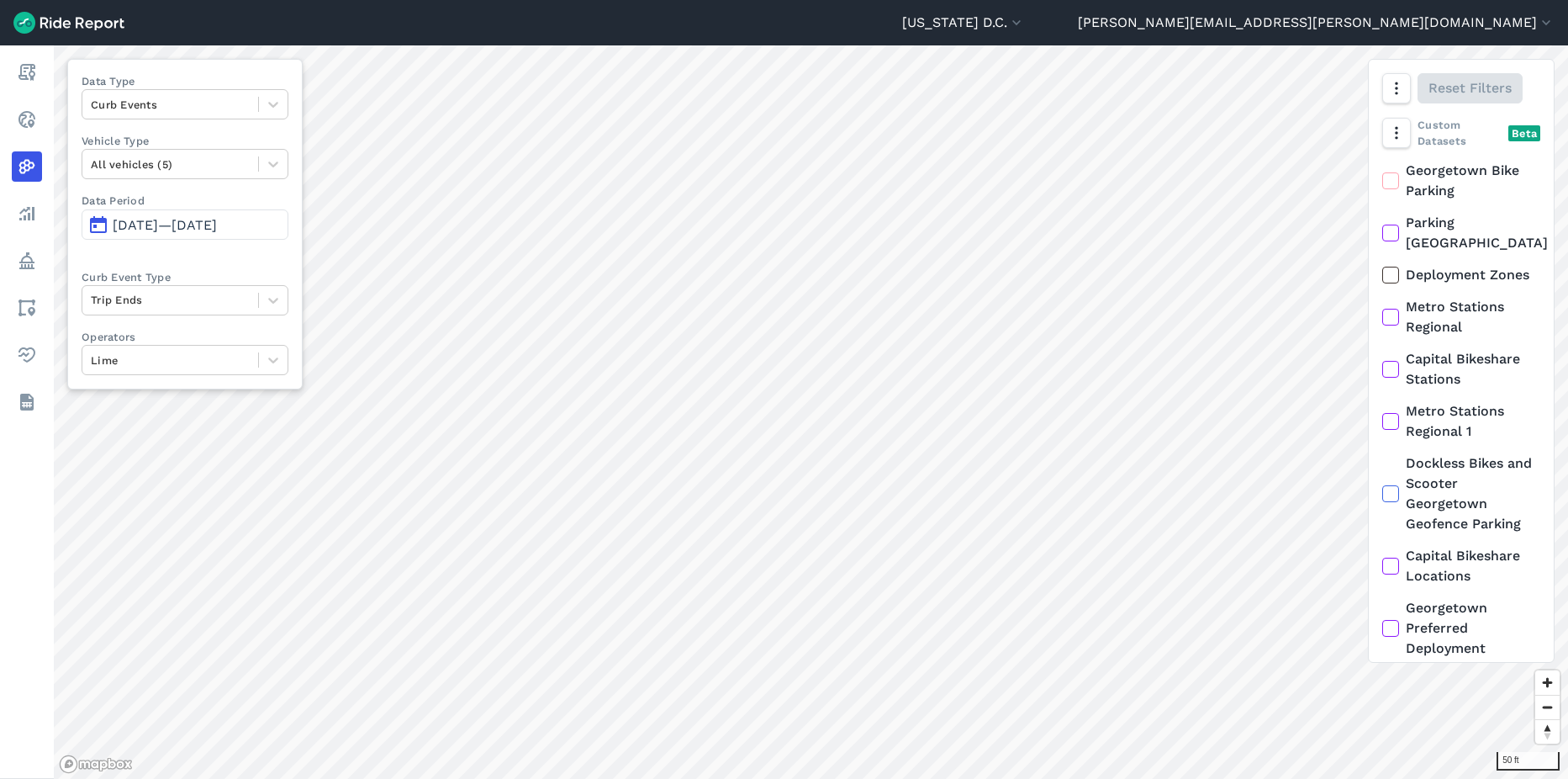
click at [212, 231] on span "Sep 16, 2024—Sep 22, 2024" at bounding box center [164, 225] width 104 height 16
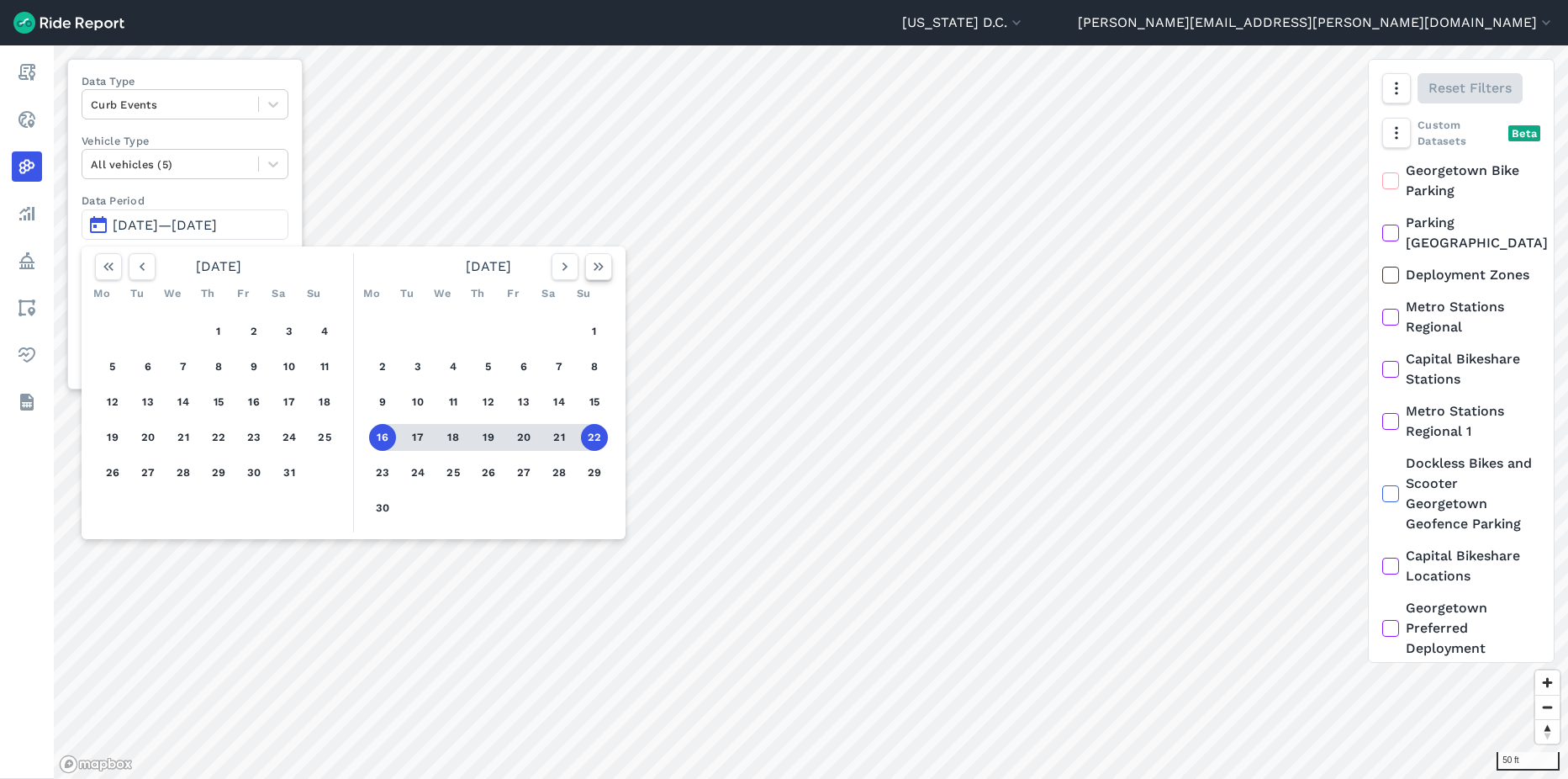
click at [593, 270] on icon "button" at bounding box center [599, 267] width 17 height 17
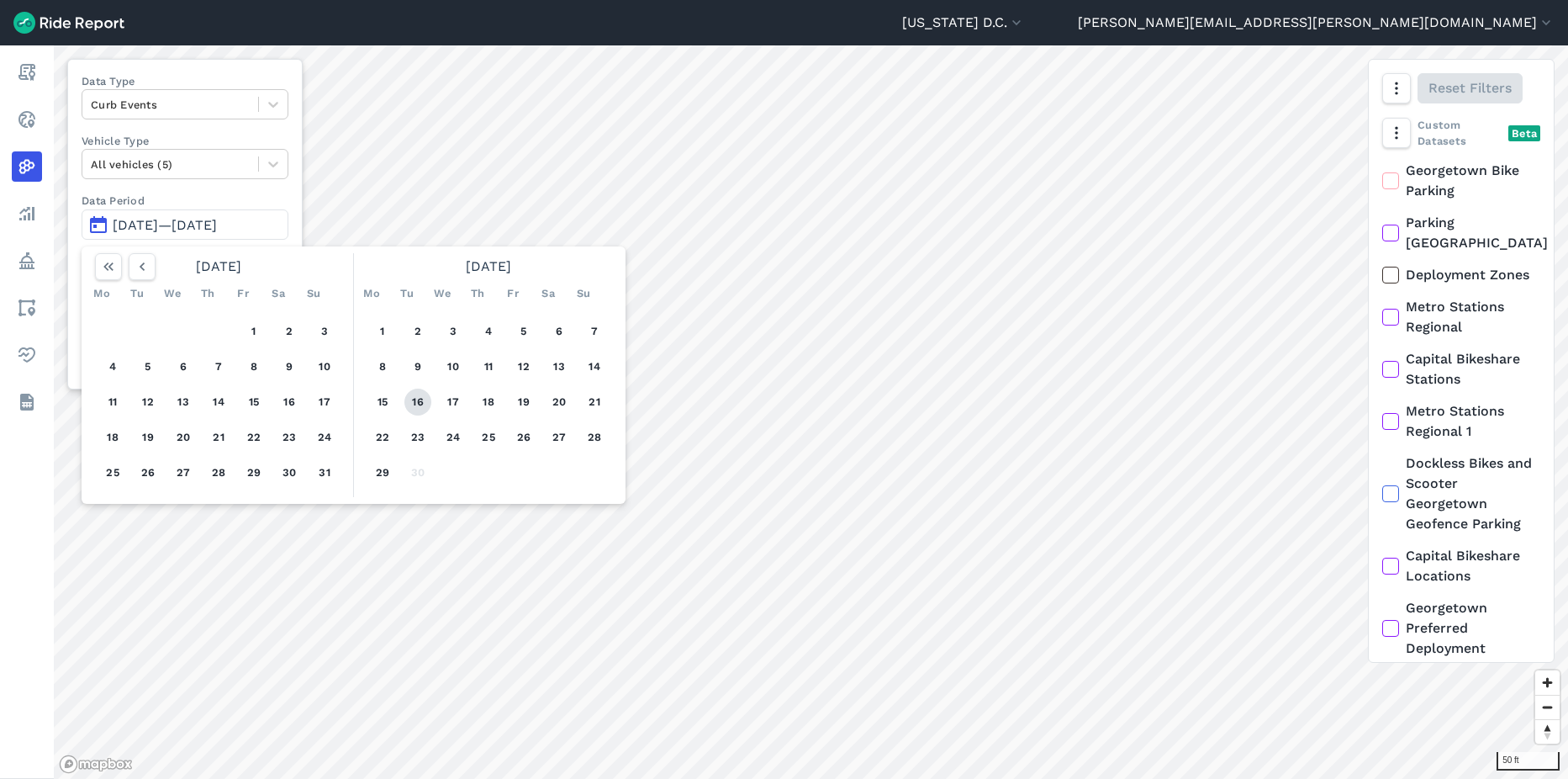
click at [423, 395] on button "16" at bounding box center [418, 402] width 27 height 27
click at [384, 439] on button "22" at bounding box center [383, 438] width 27 height 27
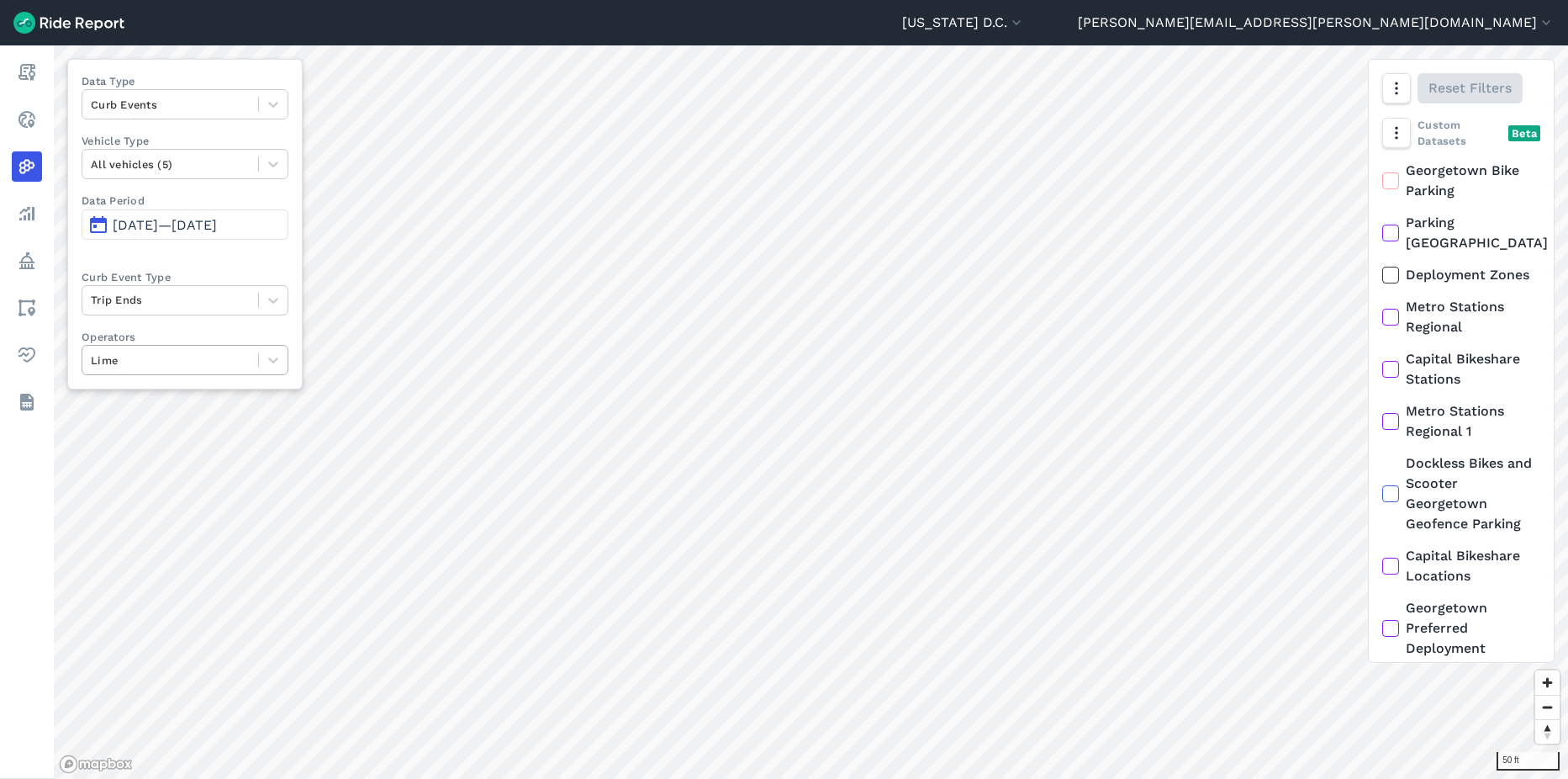
click at [168, 361] on div at bounding box center [171, 360] width 159 height 19
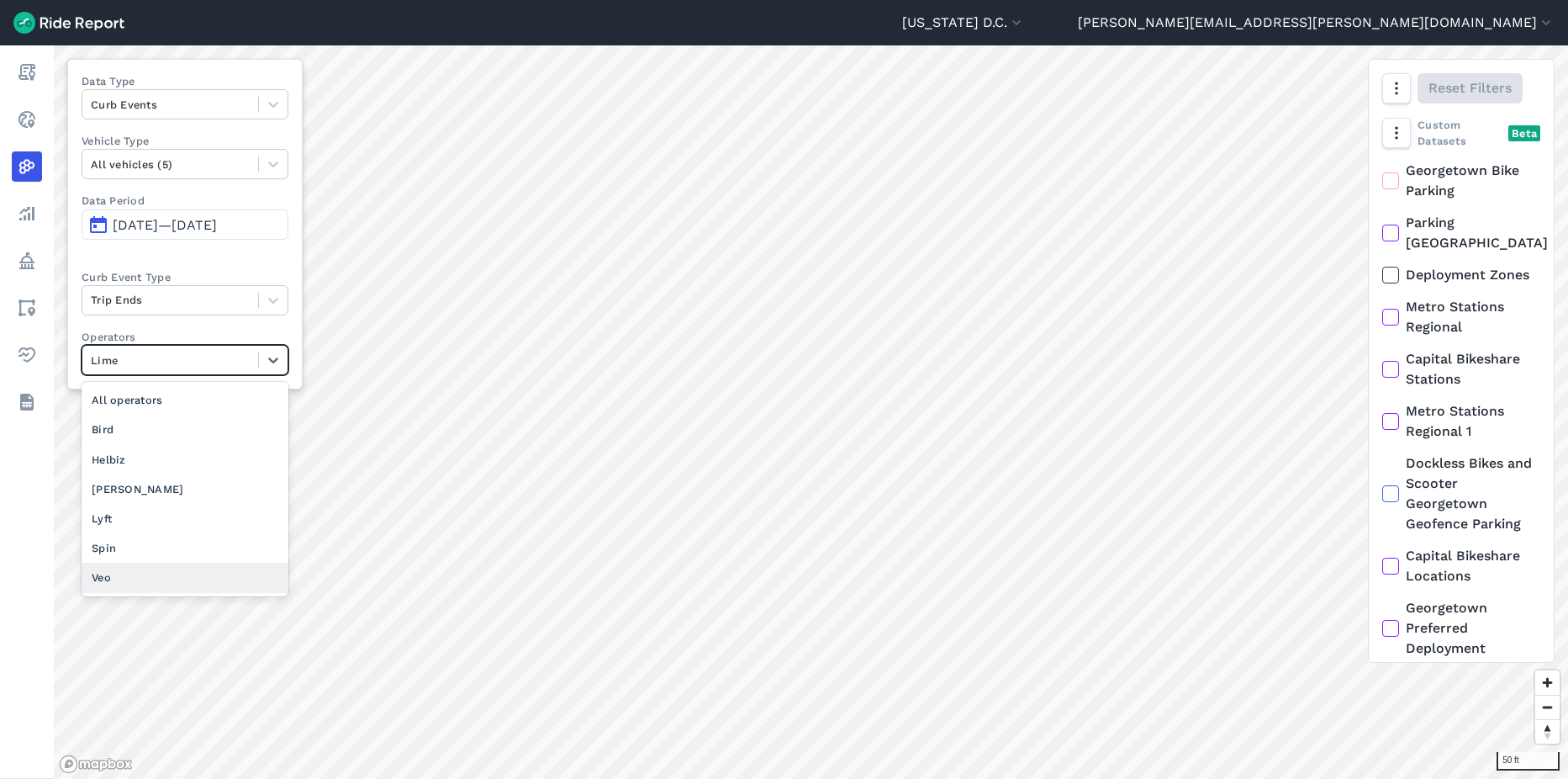
click at [138, 571] on div "Veo" at bounding box center [185, 577] width 207 height 30
click at [209, 368] on div at bounding box center [171, 360] width 159 height 19
click at [135, 520] on div "Lime" at bounding box center [185, 518] width 207 height 30
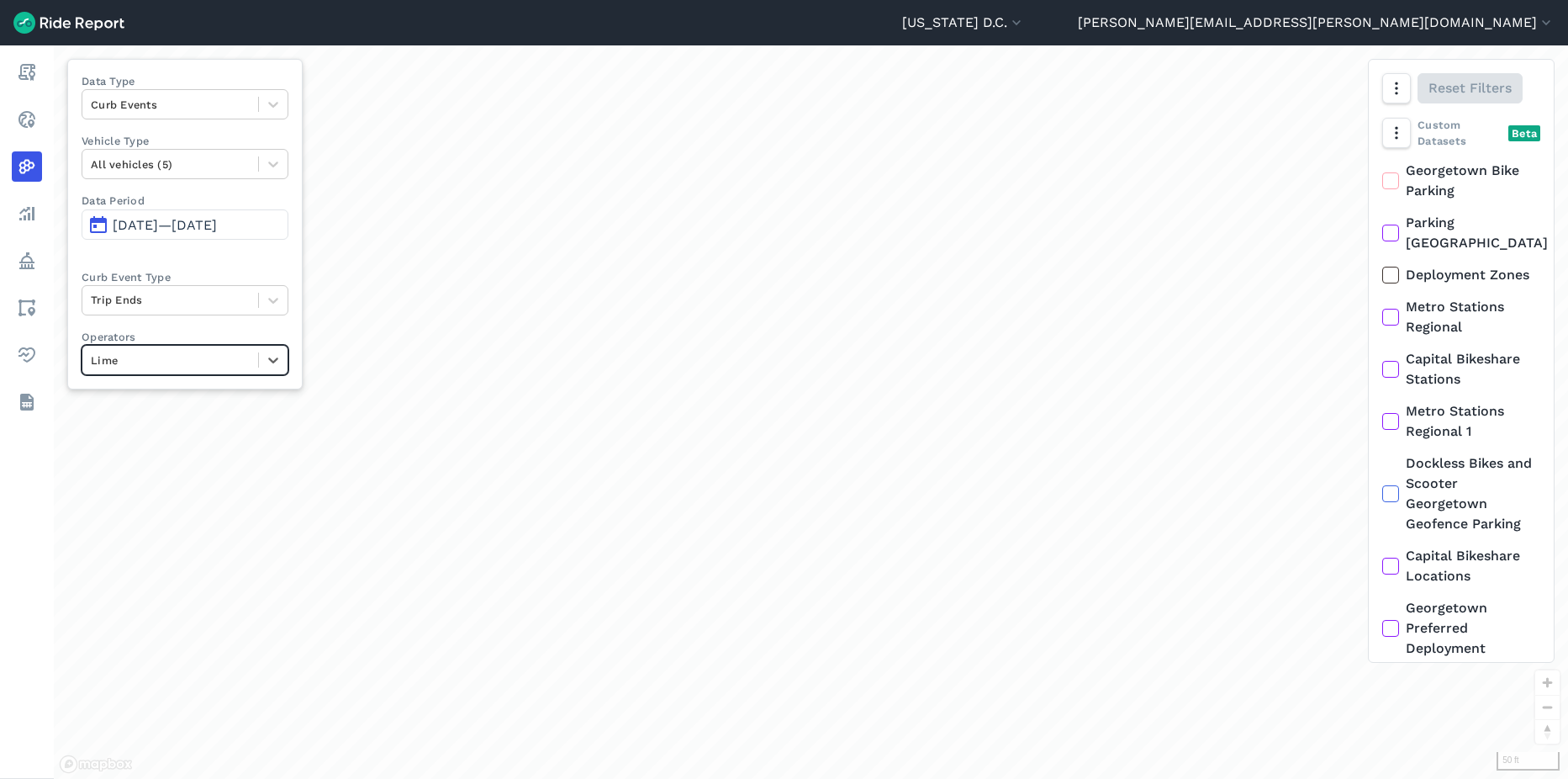
click at [207, 323] on div "Data Type Curb Events Vehicle Type All vehicles (5) Data Period Sep 16, 2025—Se…" at bounding box center [185, 224] width 236 height 330
click at [206, 301] on div at bounding box center [171, 299] width 159 height 19
click at [192, 373] on div "Deployments" at bounding box center [185, 369] width 207 height 30
click at [160, 293] on div at bounding box center [171, 299] width 159 height 19
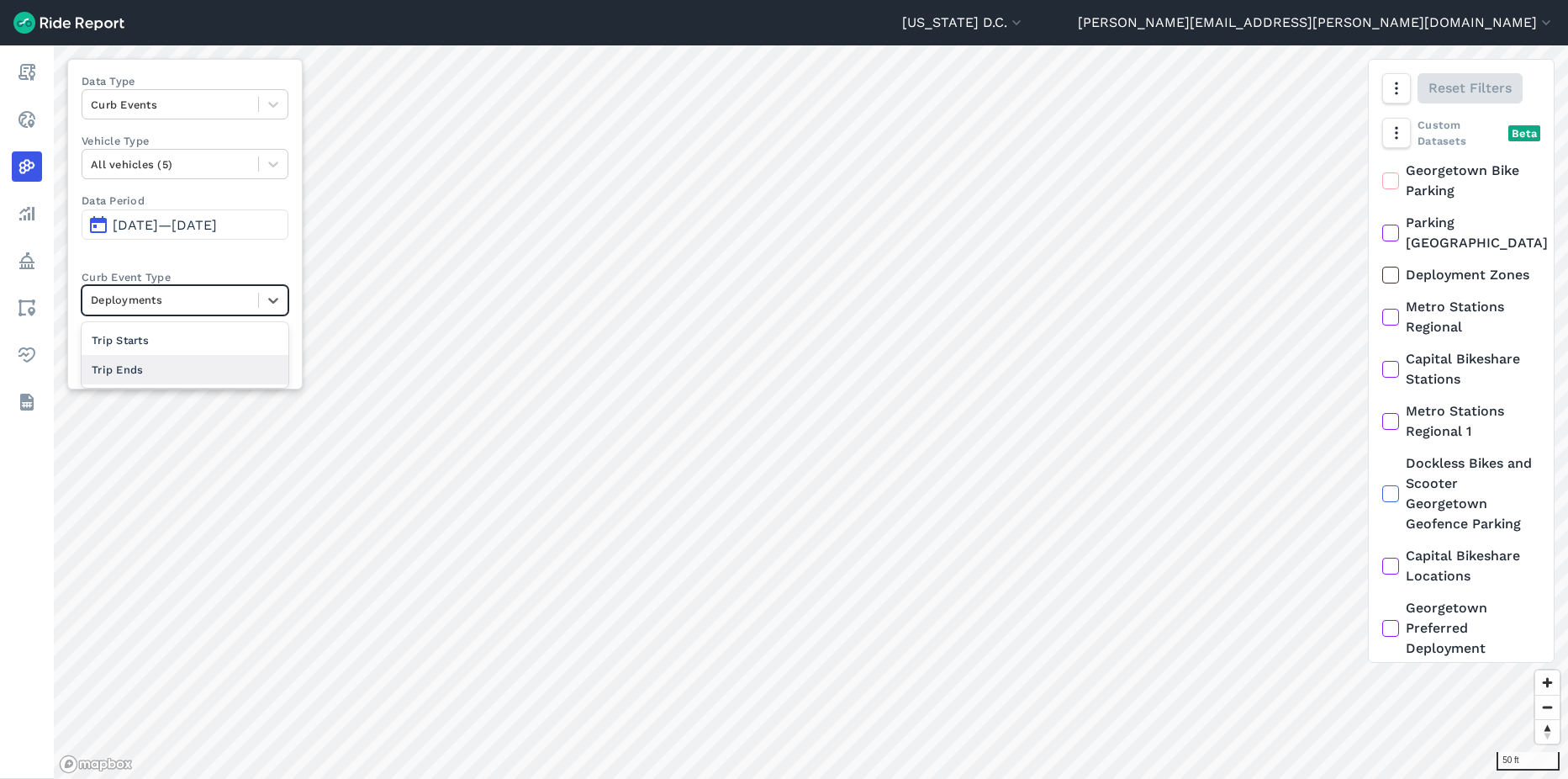
click at [176, 374] on div "Trip Ends" at bounding box center [185, 369] width 207 height 30
